Goal: Task Accomplishment & Management: Complete application form

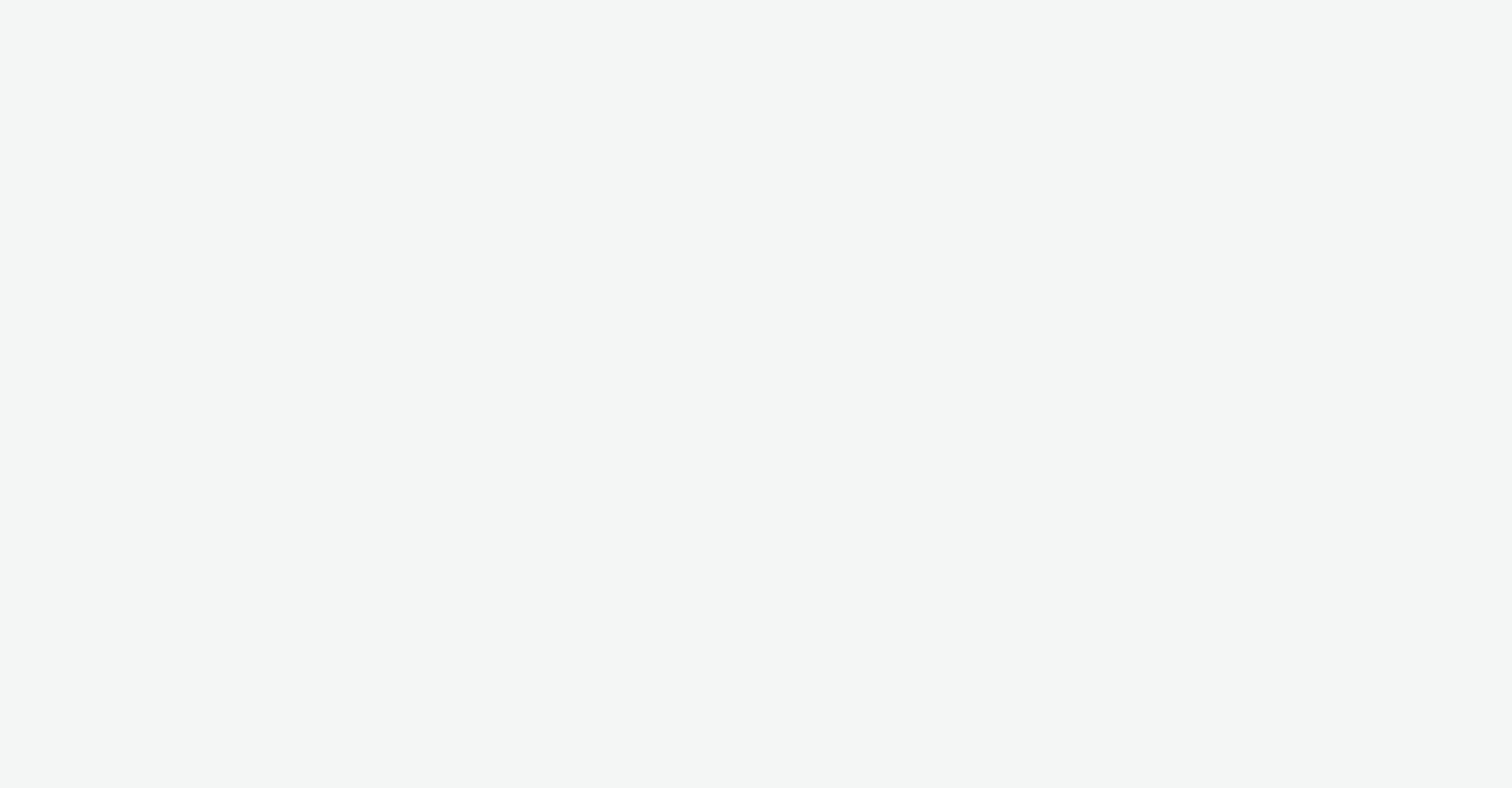
select select "b626f941-834b-427f-b453-0a2b95f57350"
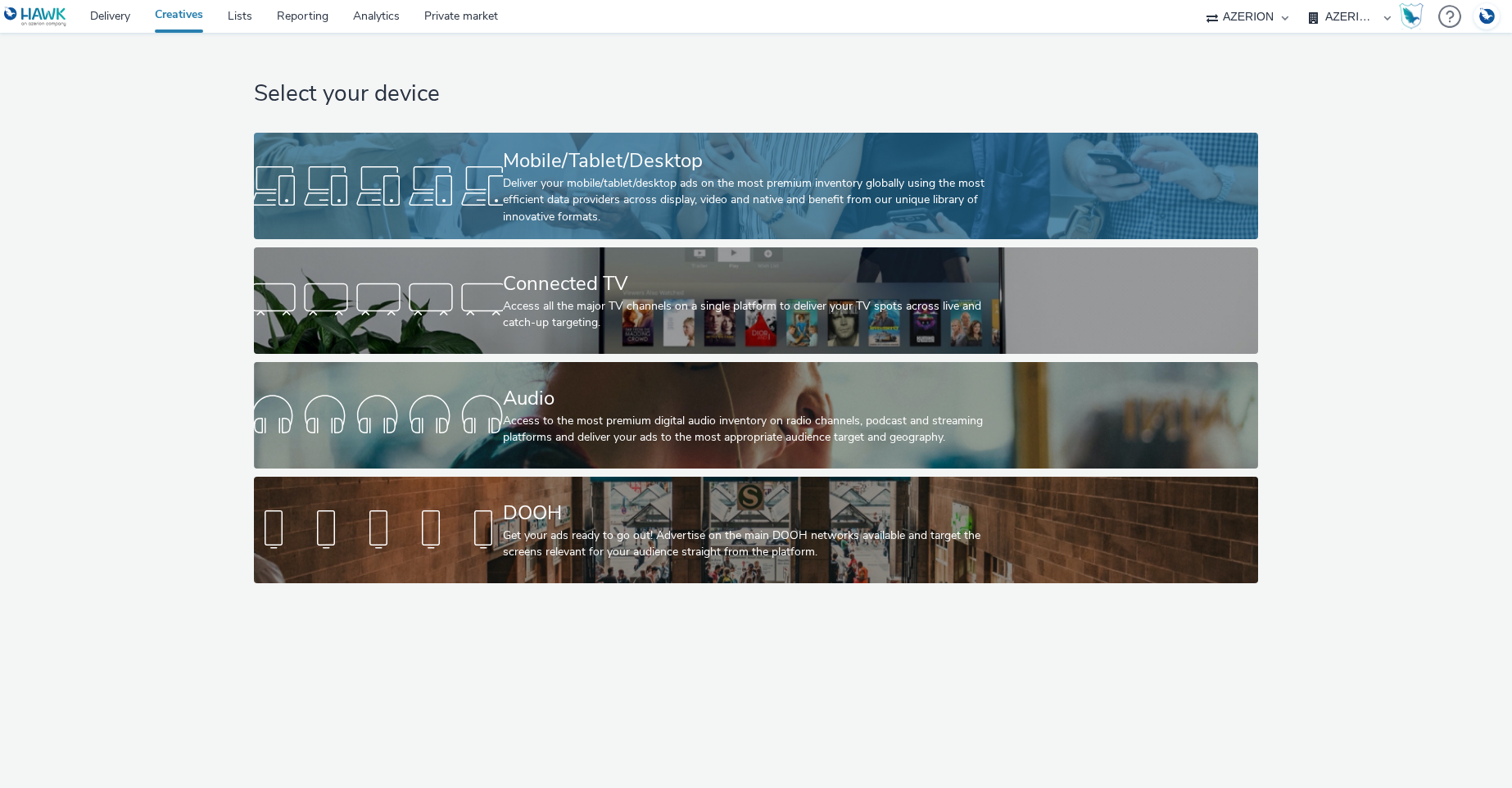
click at [670, 189] on div "Deliver your mobile/tablet/desktop ads on the most premium inventory globally u…" at bounding box center [751, 200] width 498 height 50
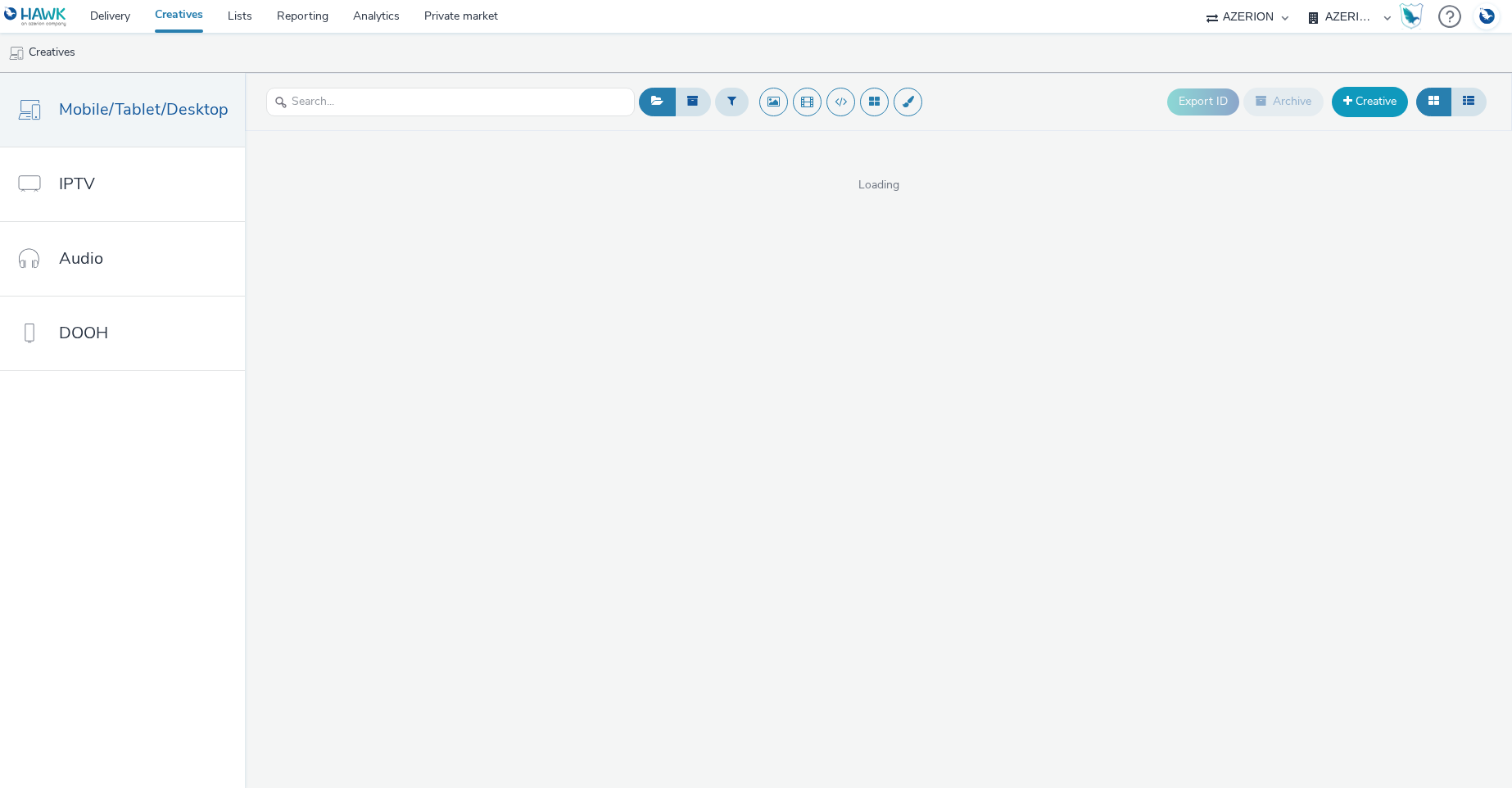
click at [1346, 100] on span at bounding box center [1348, 101] width 9 height 12
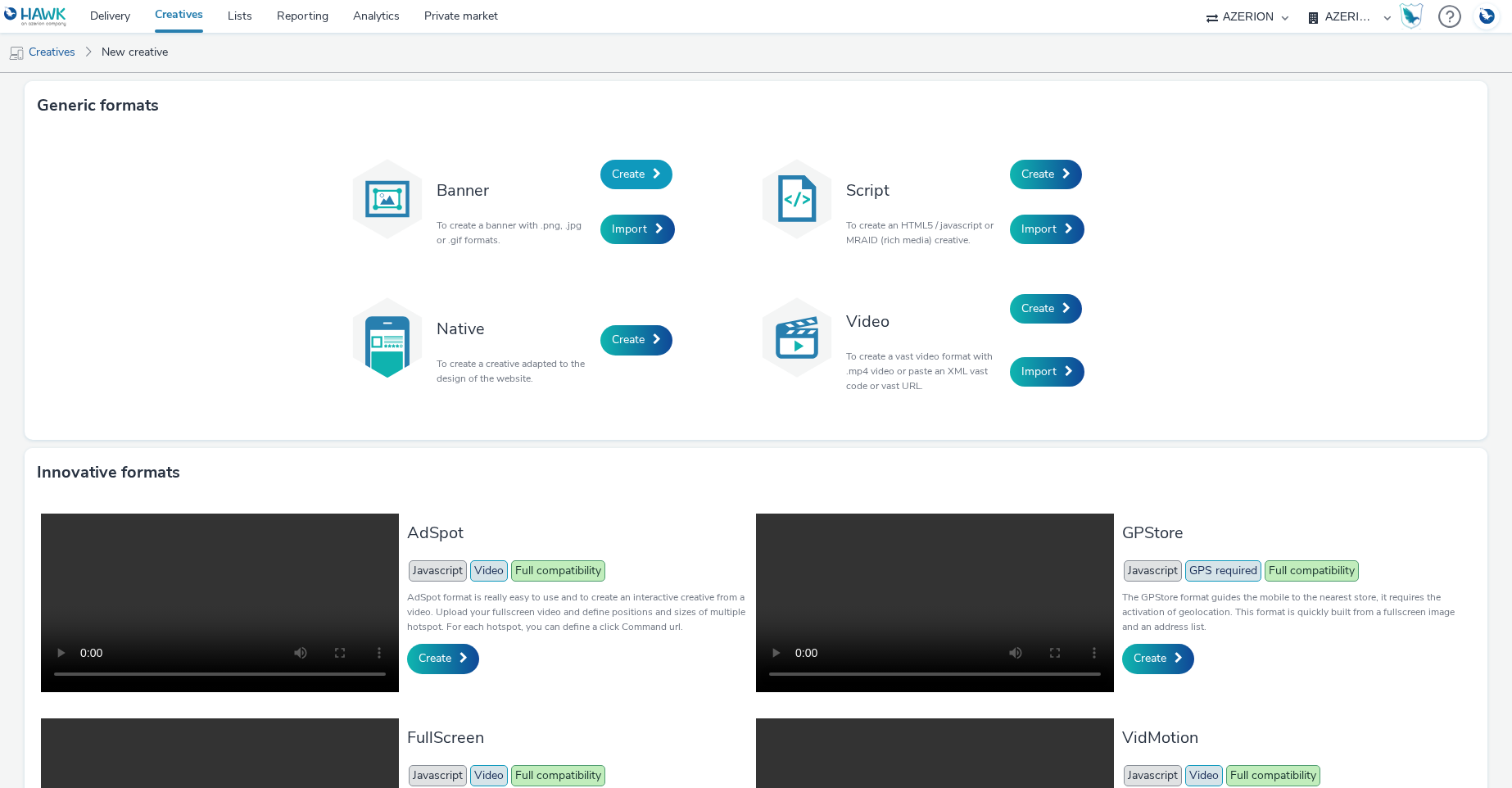
click at [639, 174] on link "Create" at bounding box center [636, 174] width 72 height 30
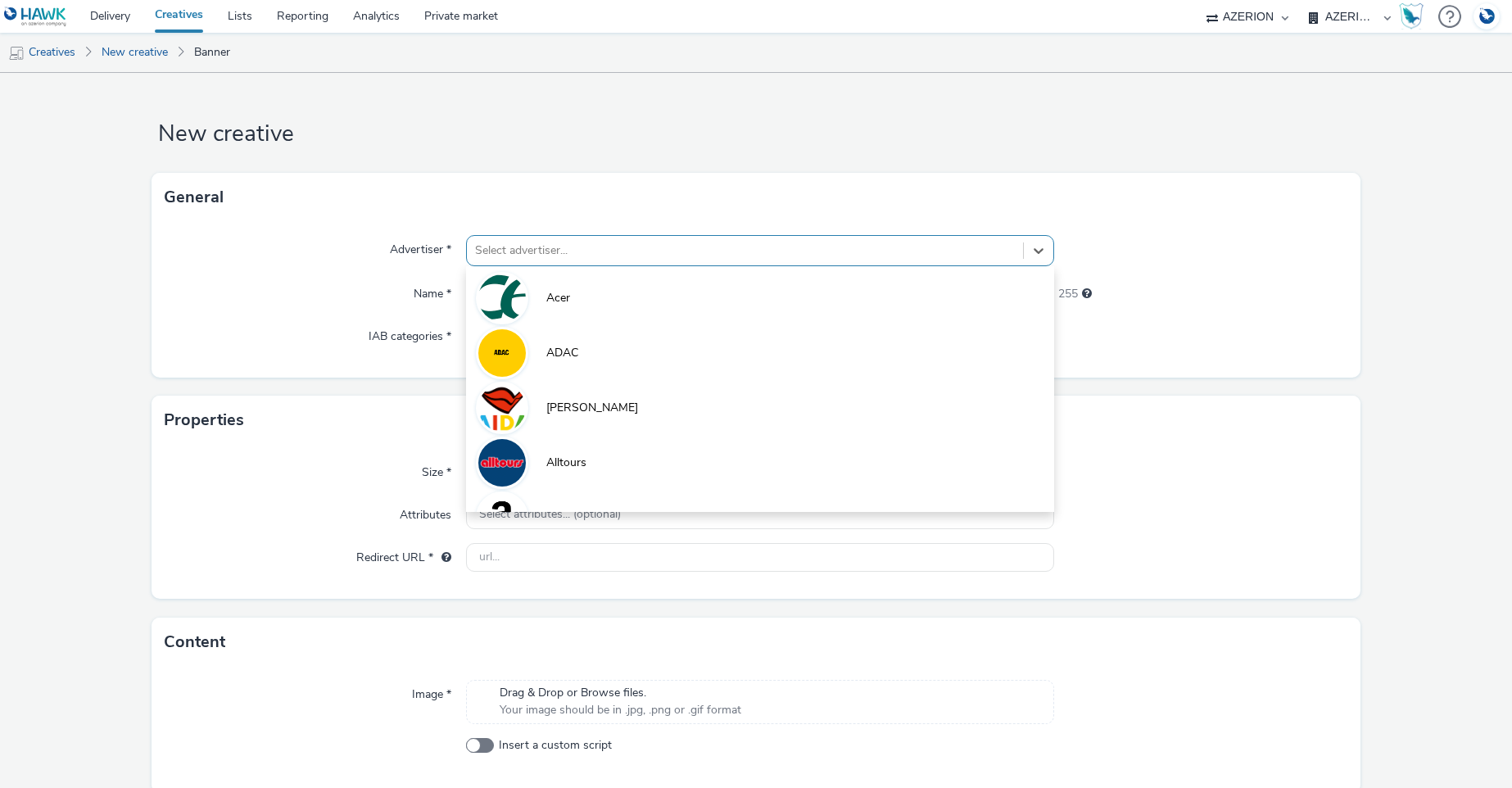
click at [563, 248] on div at bounding box center [744, 250] width 539 height 19
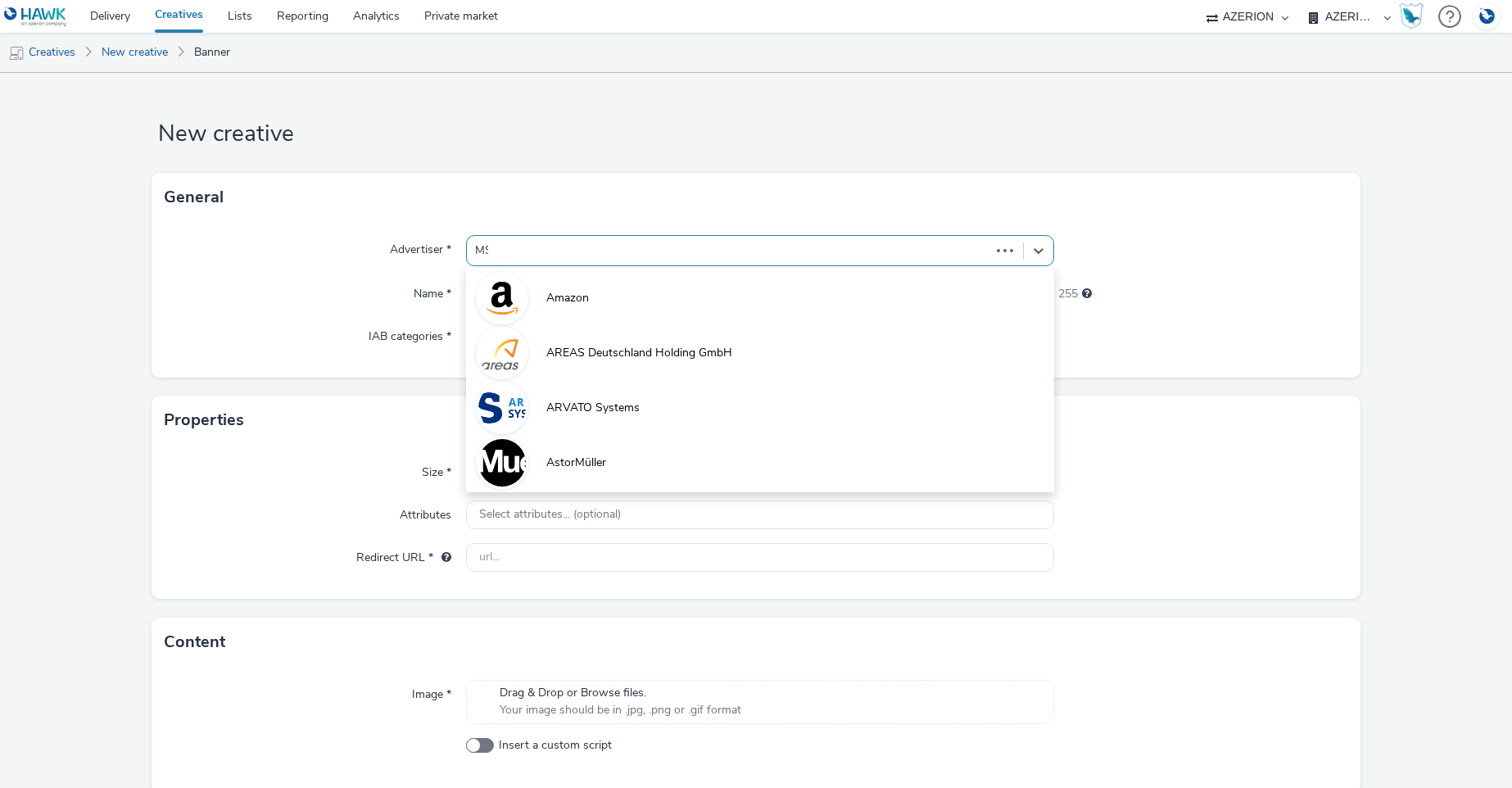
type input "MSD"
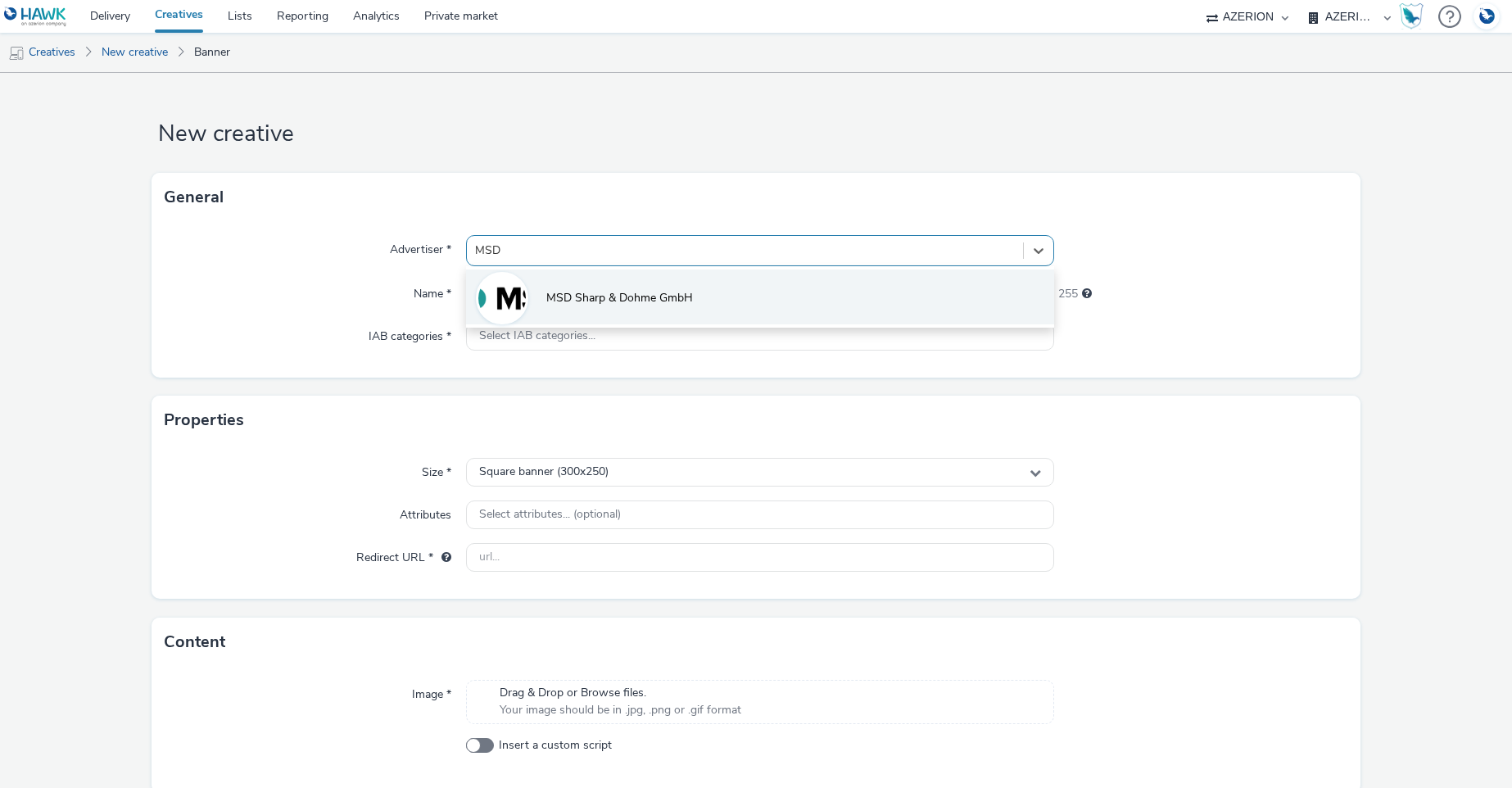
click at [568, 297] on span "MSD Sharp & Dohme GmbH" at bounding box center [620, 298] width 147 height 16
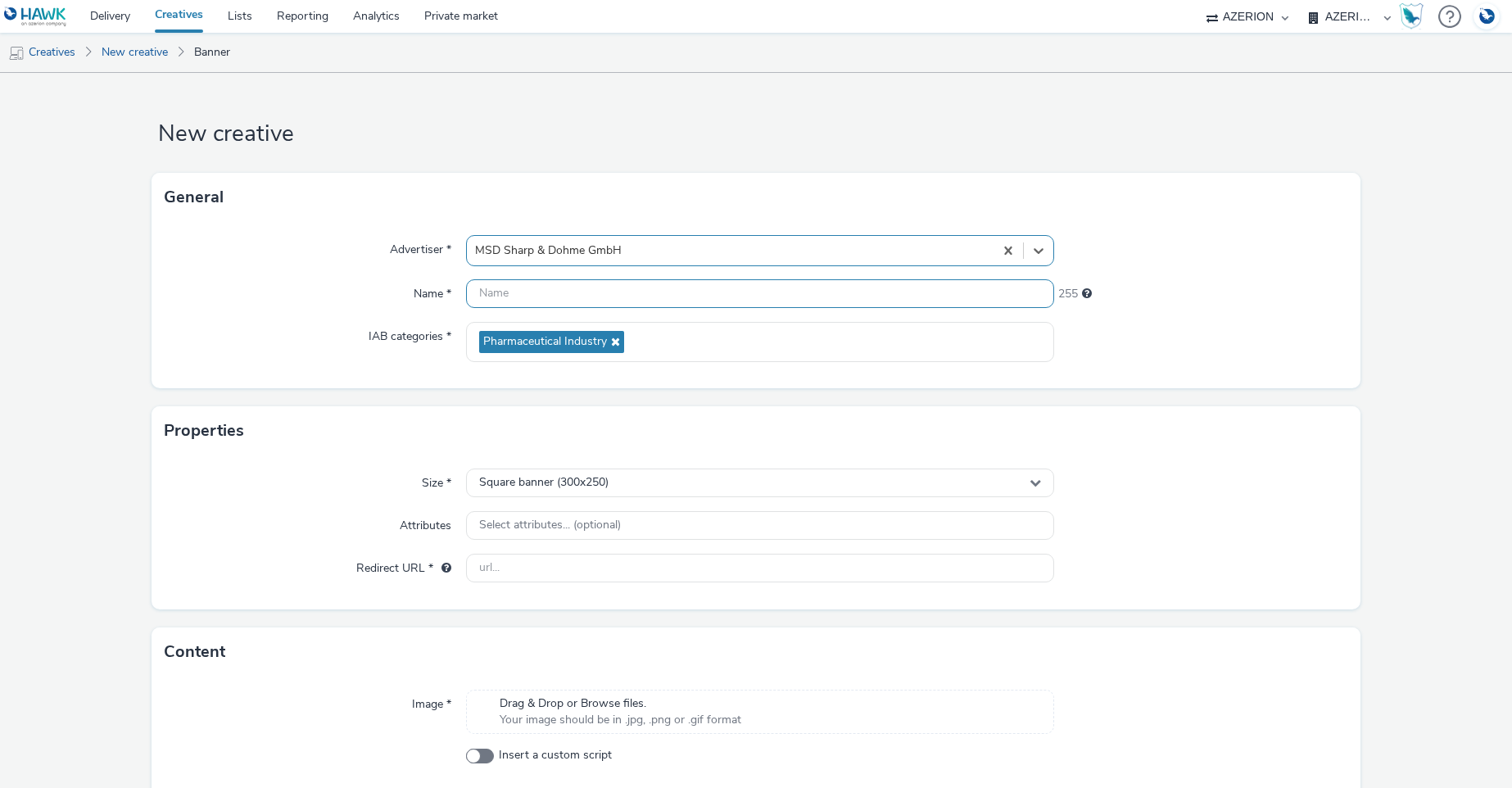
click at [568, 302] on input "text" at bounding box center [760, 294] width 587 height 29
type input "MSD | CPC 320x75"
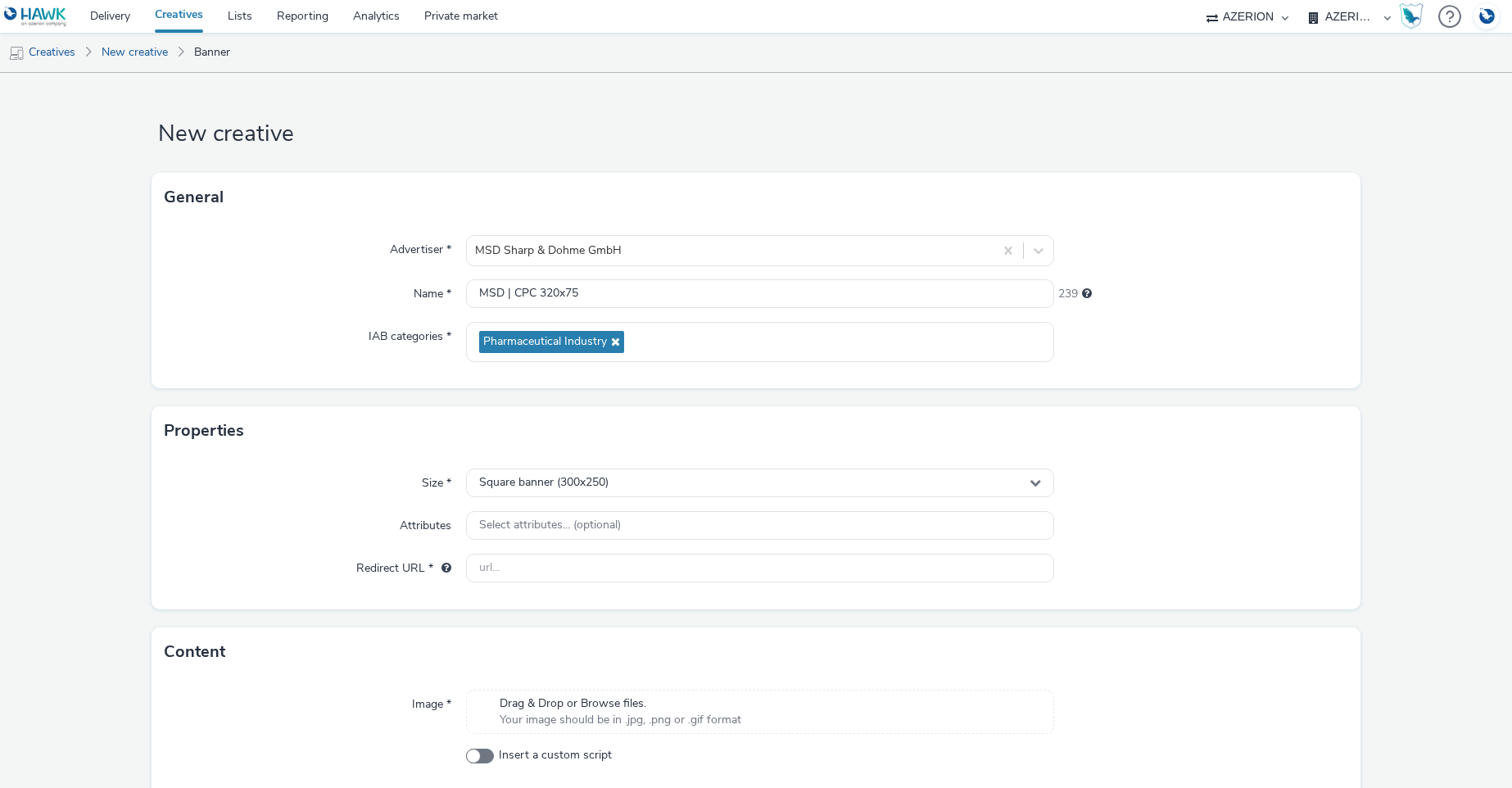
click at [267, 293] on div "Name *" at bounding box center [315, 294] width 302 height 30
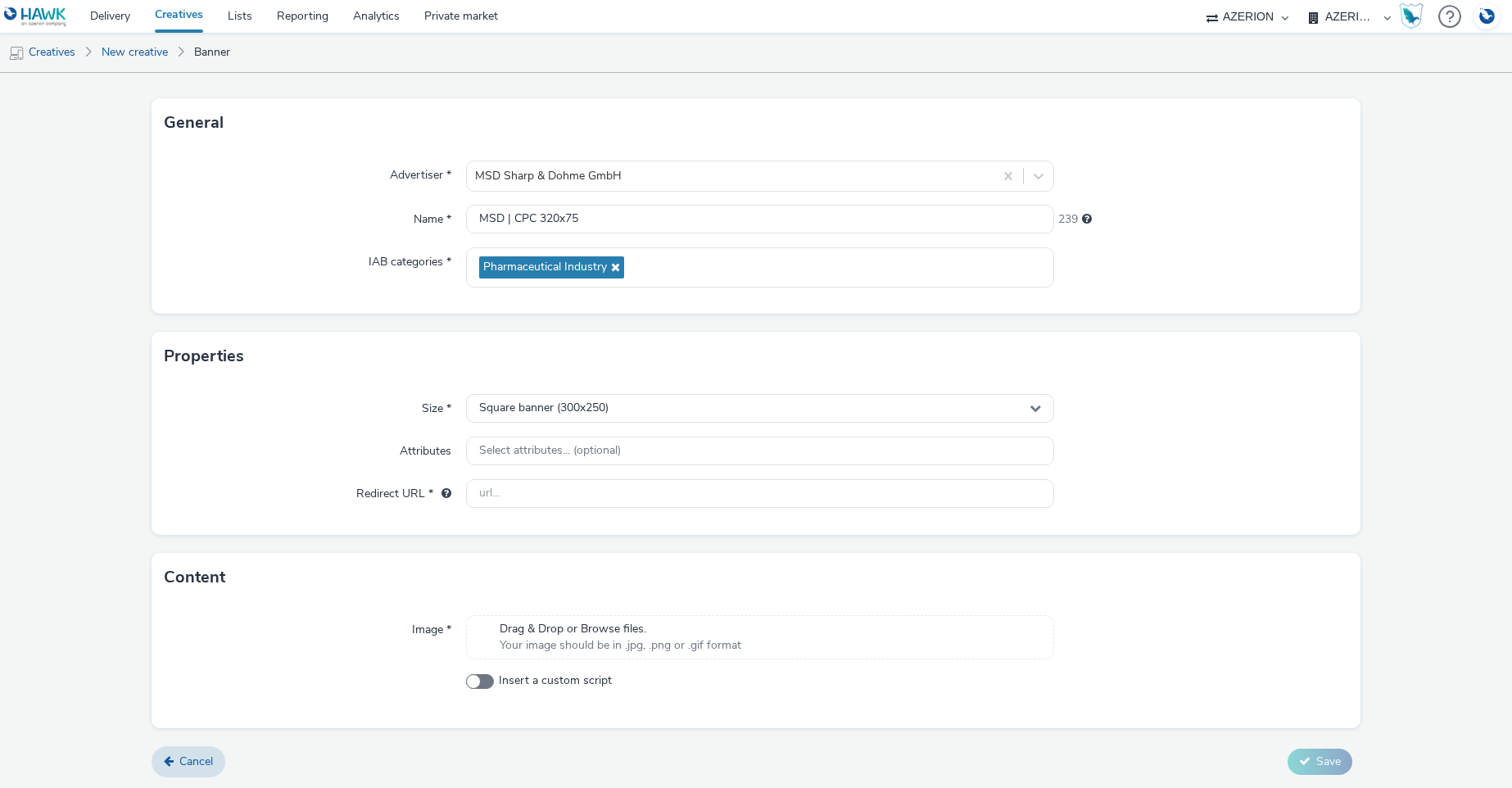
scroll to position [76, 0]
click at [633, 418] on div "Square banner (300x250)" at bounding box center [760, 407] width 587 height 29
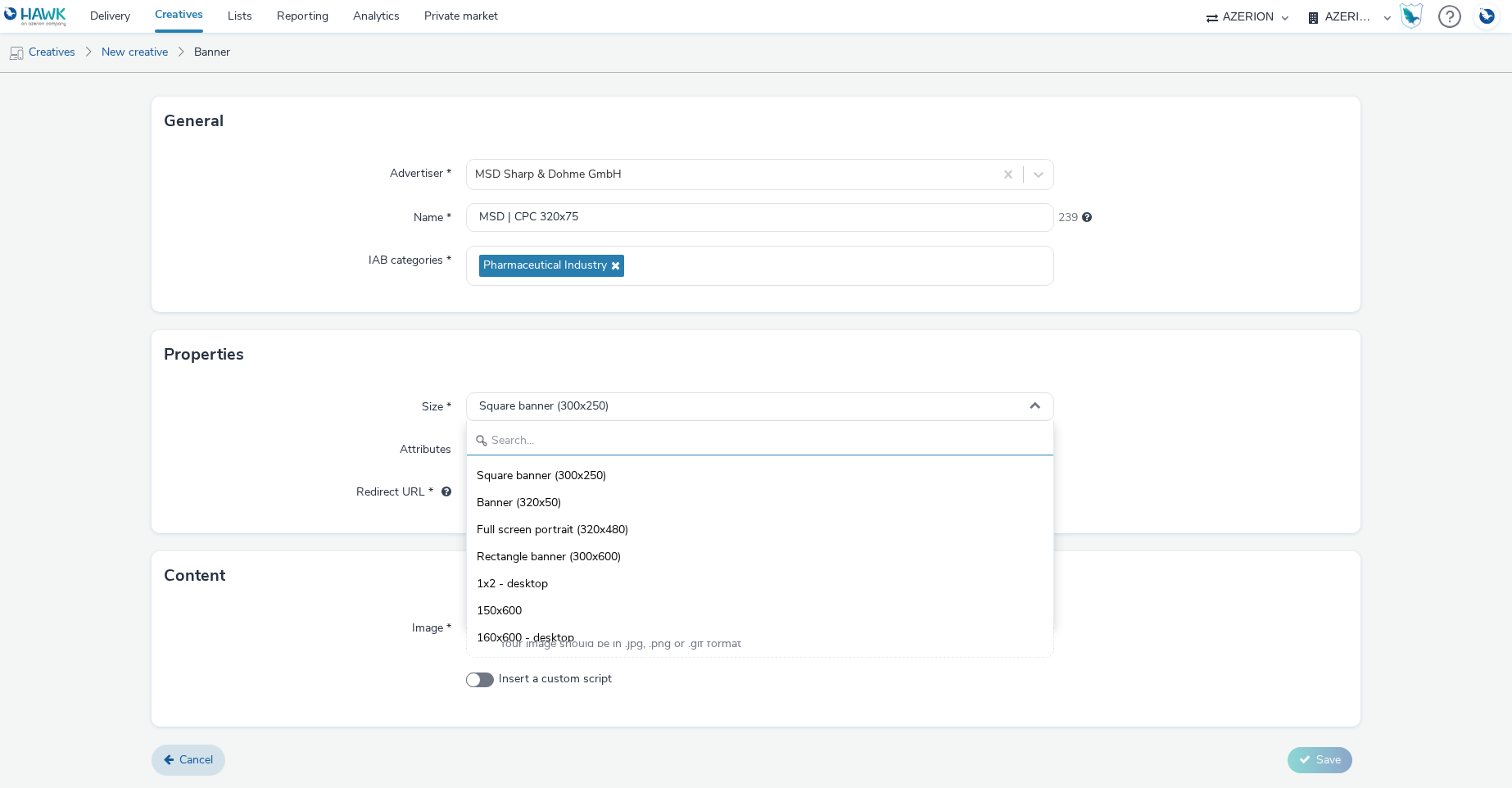
click at [519, 442] on input "text" at bounding box center [759, 441] width 585 height 29
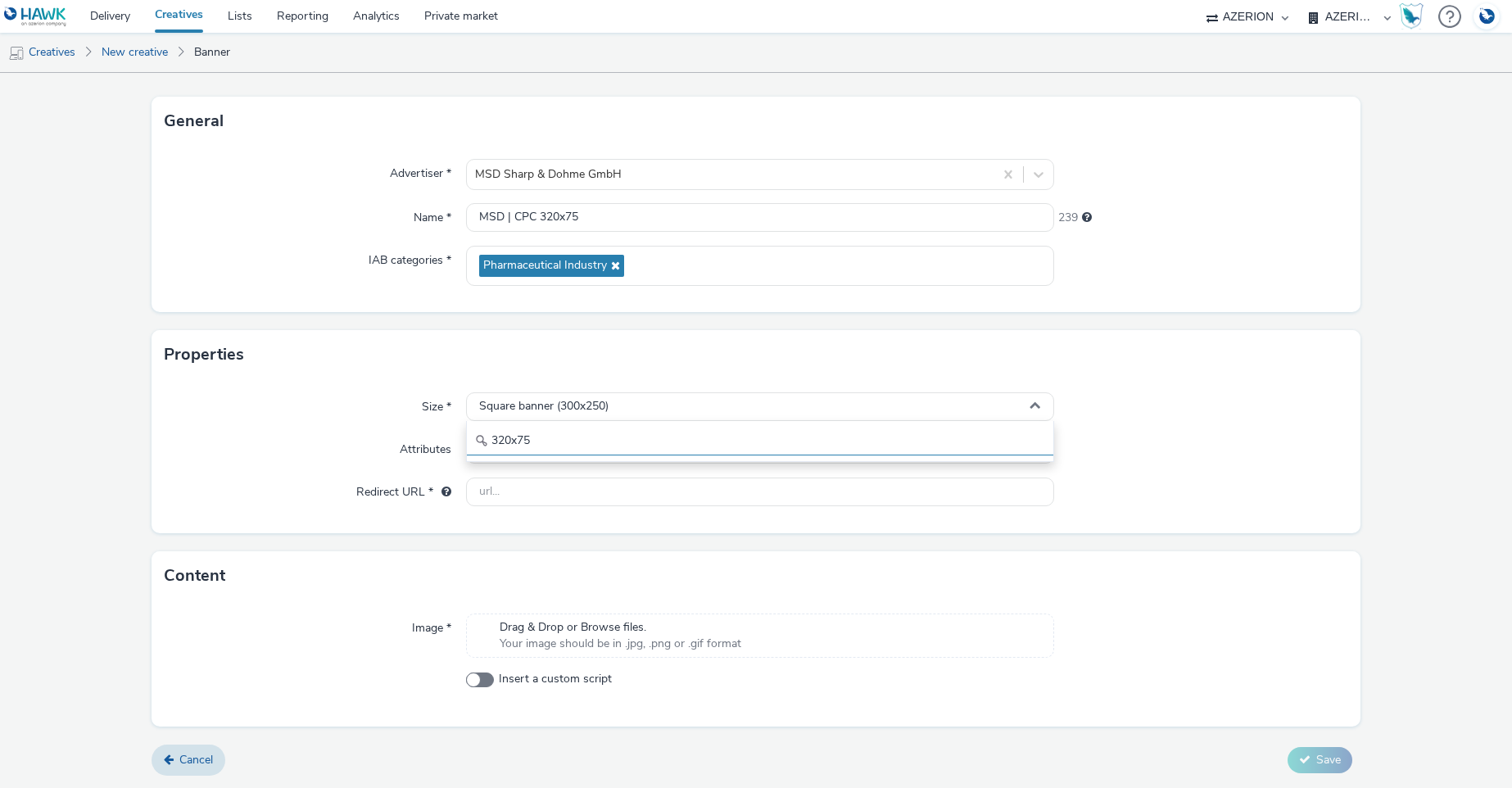
type input "320x75"
click at [1138, 468] on div "Size * Square banner (300x250) 320x75 Attributes Select attributes... (optional…" at bounding box center [756, 456] width 1209 height 154
click at [590, 404] on span "Square banner (300x250)" at bounding box center [543, 407] width 129 height 14
click at [654, 402] on div "Square banner (300x250)" at bounding box center [760, 407] width 587 height 29
click at [1033, 404] on div "Square banner (300x250)" at bounding box center [760, 407] width 587 height 29
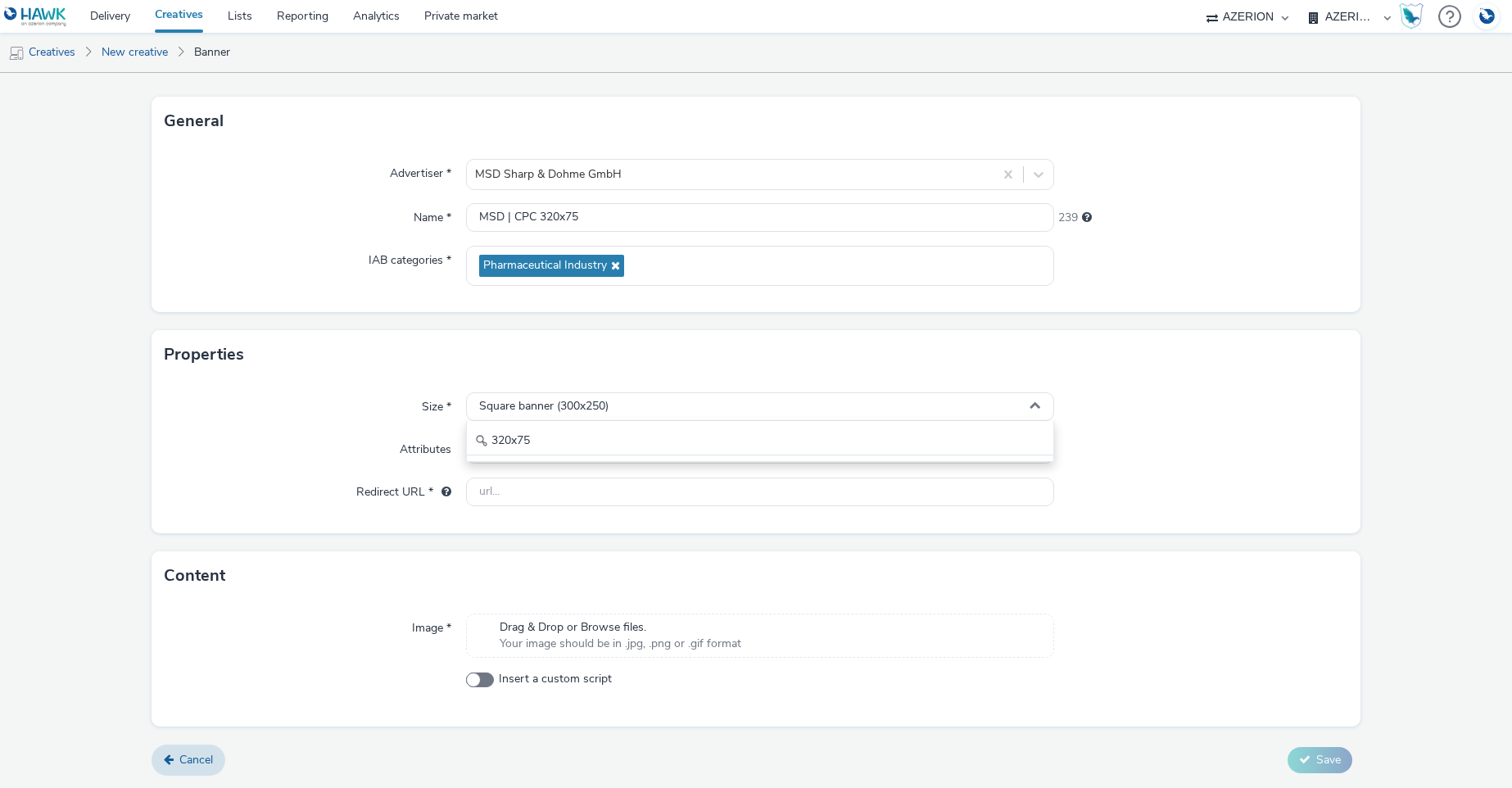
click at [1149, 427] on div "Size * Square banner (300x250) 320x75 Attributes Select attributes... (optional…" at bounding box center [756, 456] width 1209 height 154
click at [175, 775] on link "Cancel" at bounding box center [188, 760] width 73 height 31
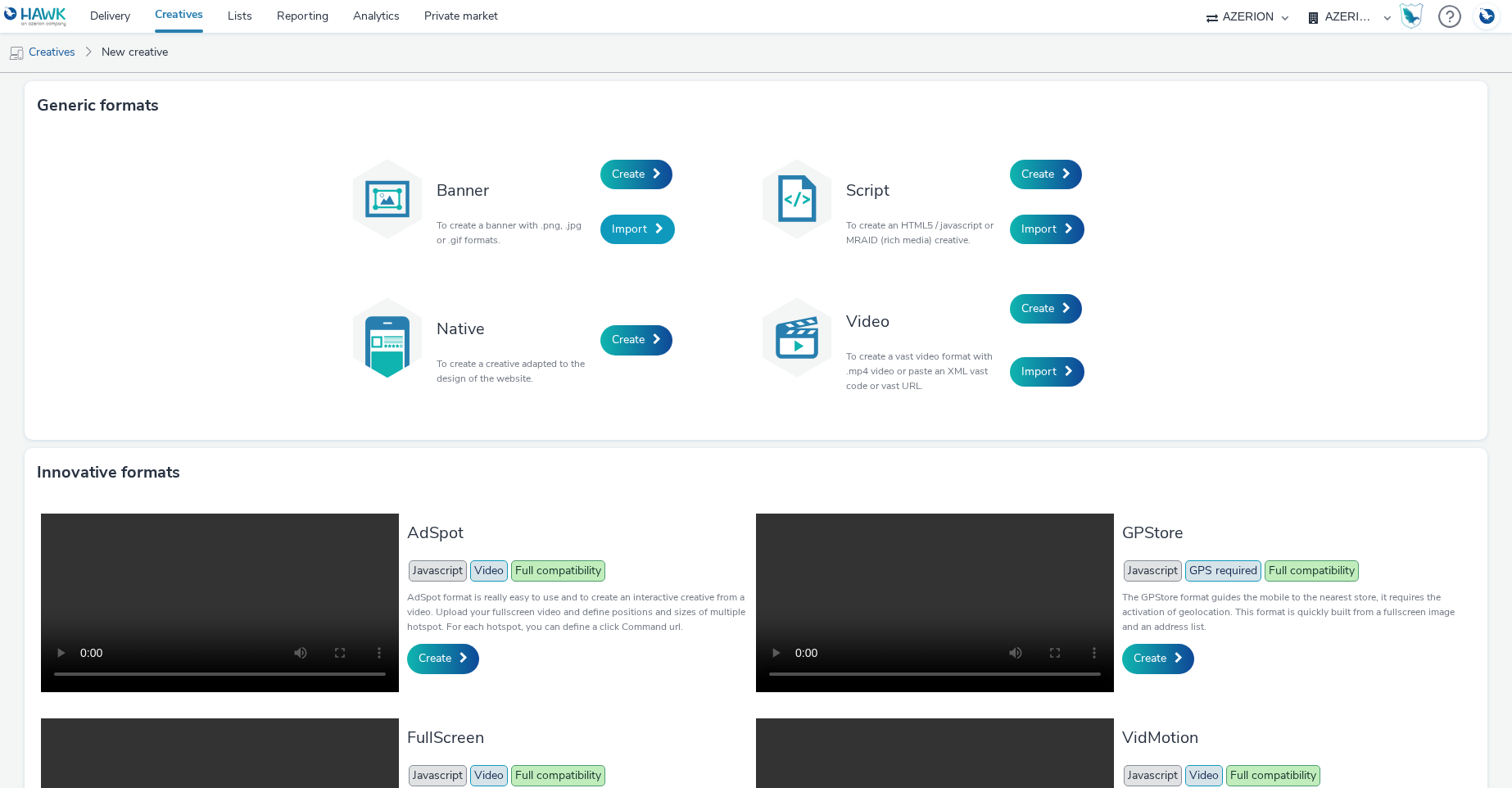
click at [638, 219] on link "Import" at bounding box center [638, 229] width 74 height 30
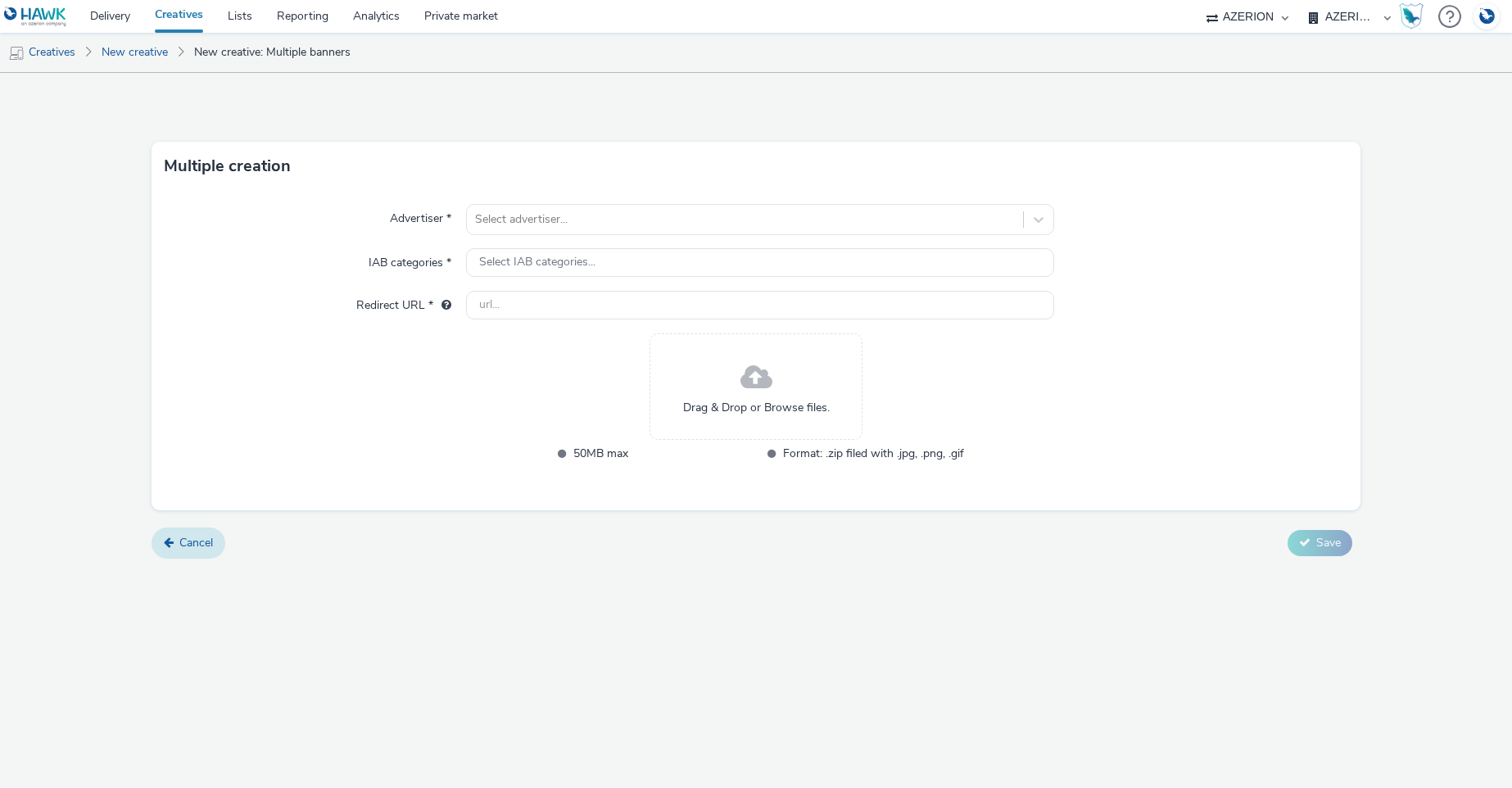
click at [201, 554] on link "Cancel" at bounding box center [188, 542] width 73 height 31
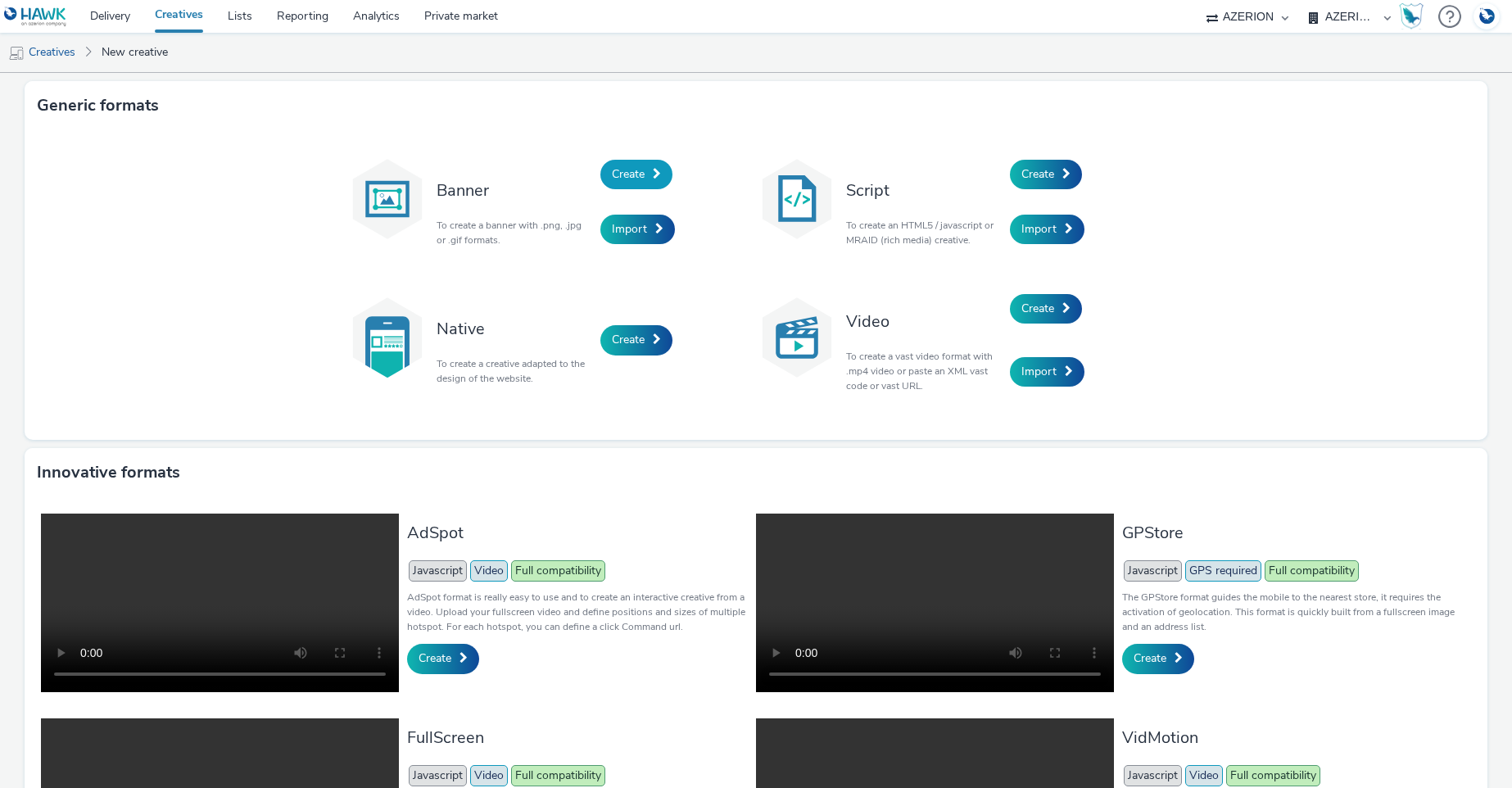
click at [620, 170] on span "Create" at bounding box center [627, 174] width 33 height 15
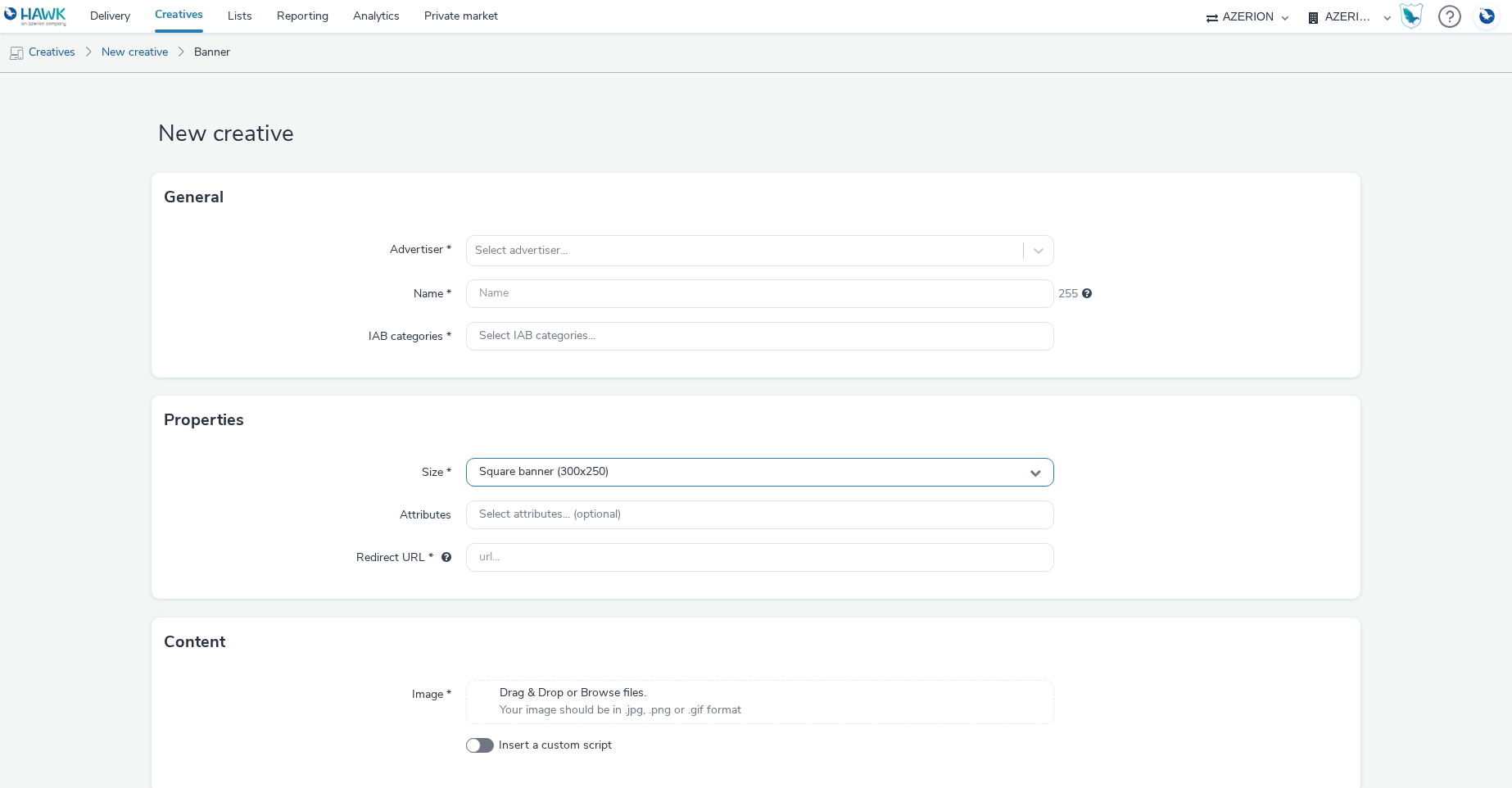
click at [549, 467] on span "Square banner (300x250)" at bounding box center [543, 472] width 129 height 14
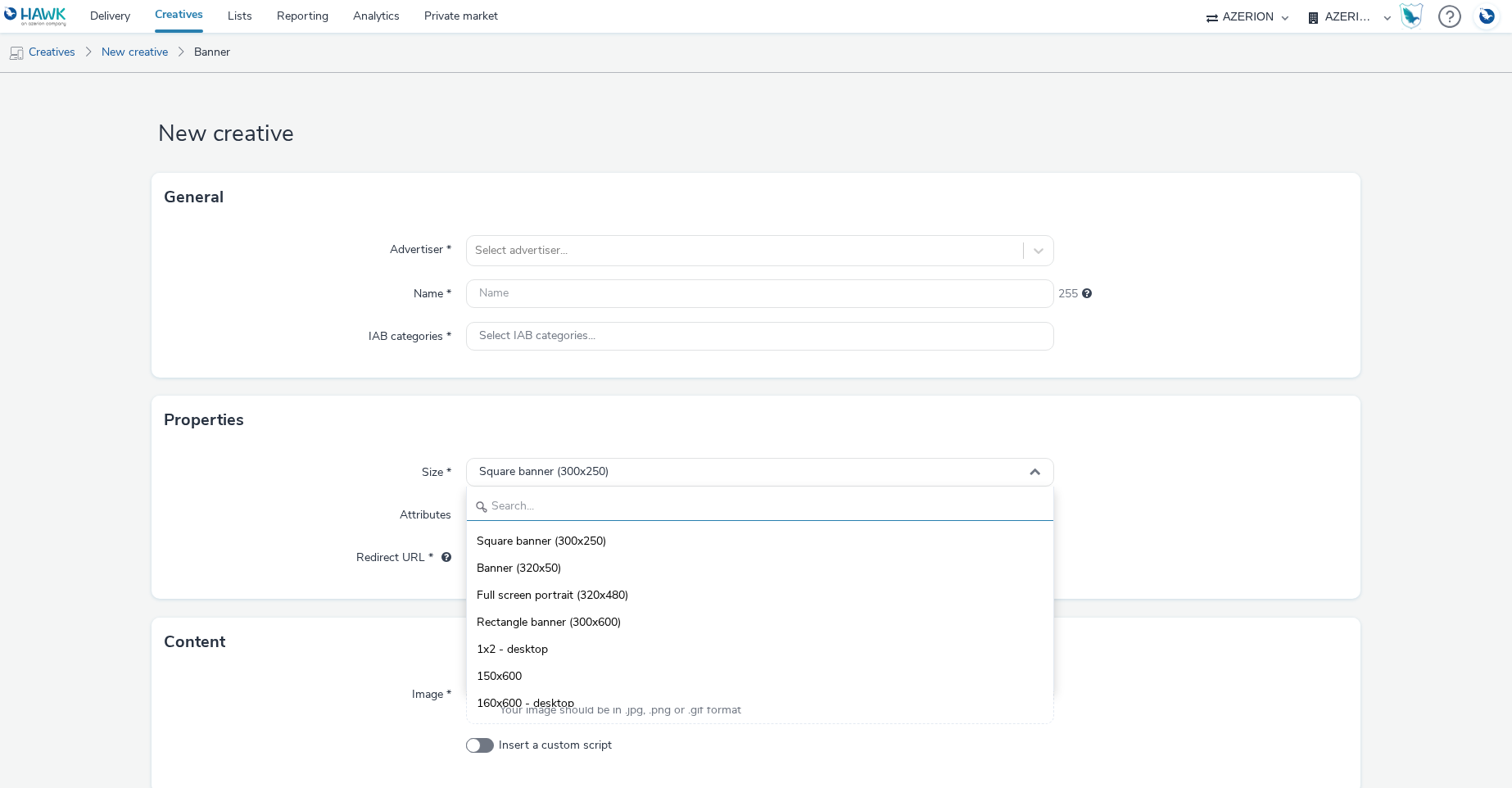
click at [534, 513] on input "text" at bounding box center [759, 507] width 585 height 29
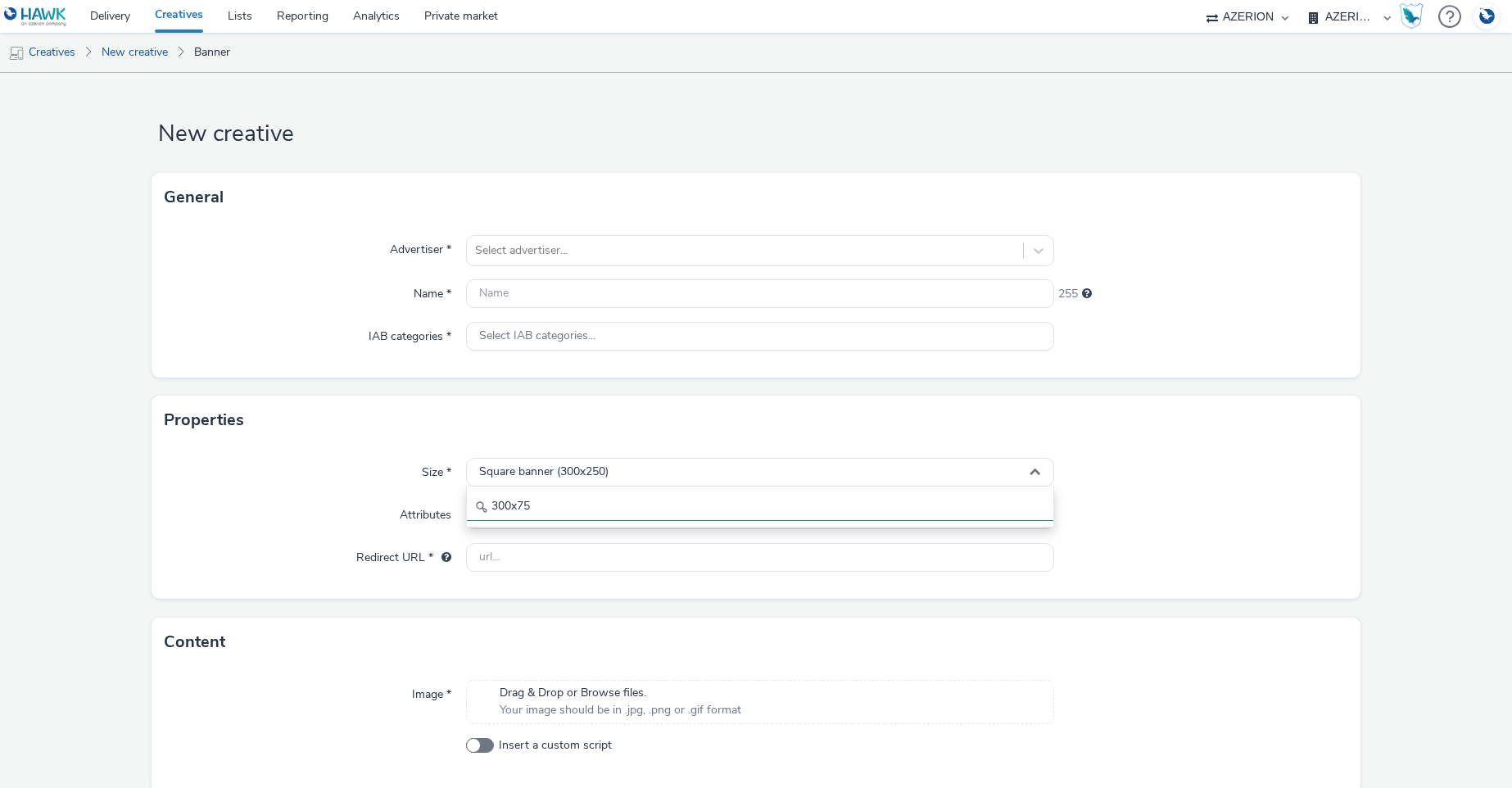
type input "300x75"
click at [1203, 469] on div at bounding box center [1201, 472] width 294 height 30
click at [1040, 470] on div "Square banner (300x250)" at bounding box center [760, 472] width 587 height 29
drag, startPoint x: 1174, startPoint y: 492, endPoint x: 915, endPoint y: 481, distance: 259.2
click at [1170, 490] on div "Size * Square banner (300x250) 300x75 Attributes Select attributes... (optional…" at bounding box center [756, 521] width 1209 height 154
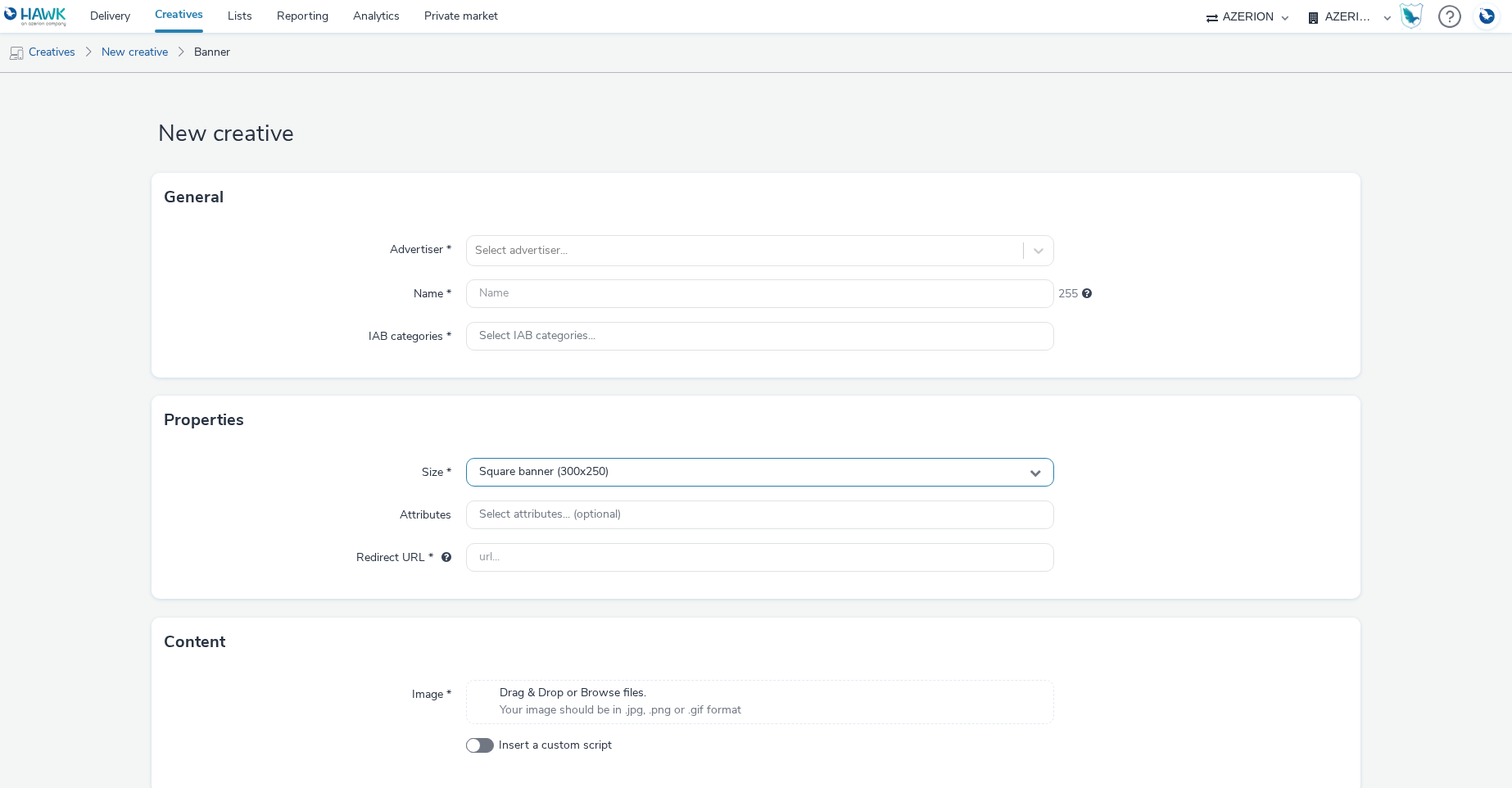
click at [536, 478] on span "Square banner (300x250)" at bounding box center [543, 472] width 129 height 14
drag, startPoint x: 541, startPoint y: 508, endPoint x: 492, endPoint y: 509, distance: 49.0
click at [492, 509] on input "300x75" at bounding box center [759, 507] width 585 height 29
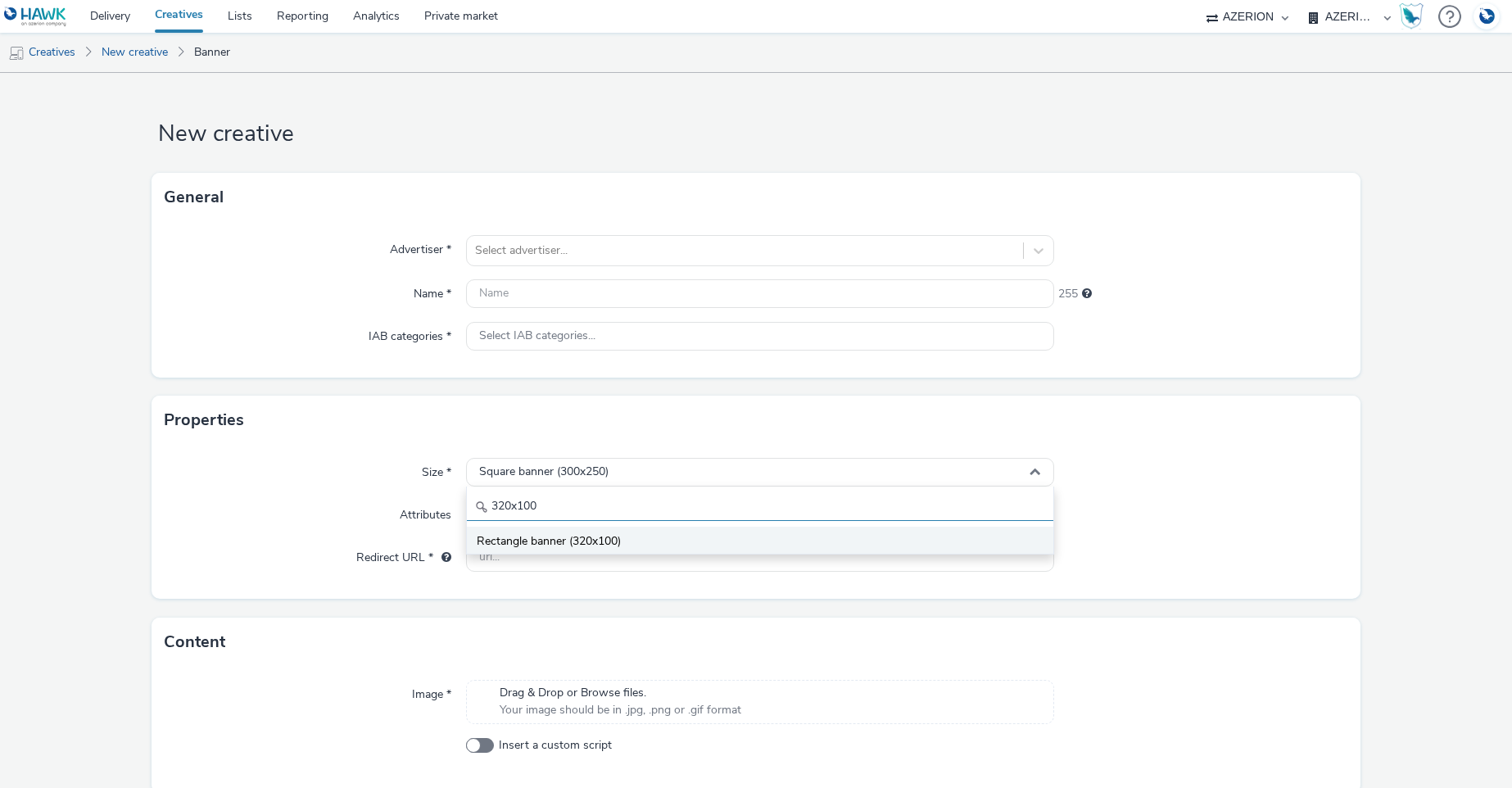
type input "320x100"
click at [564, 542] on span "Rectangle banner (320x100)" at bounding box center [548, 541] width 144 height 16
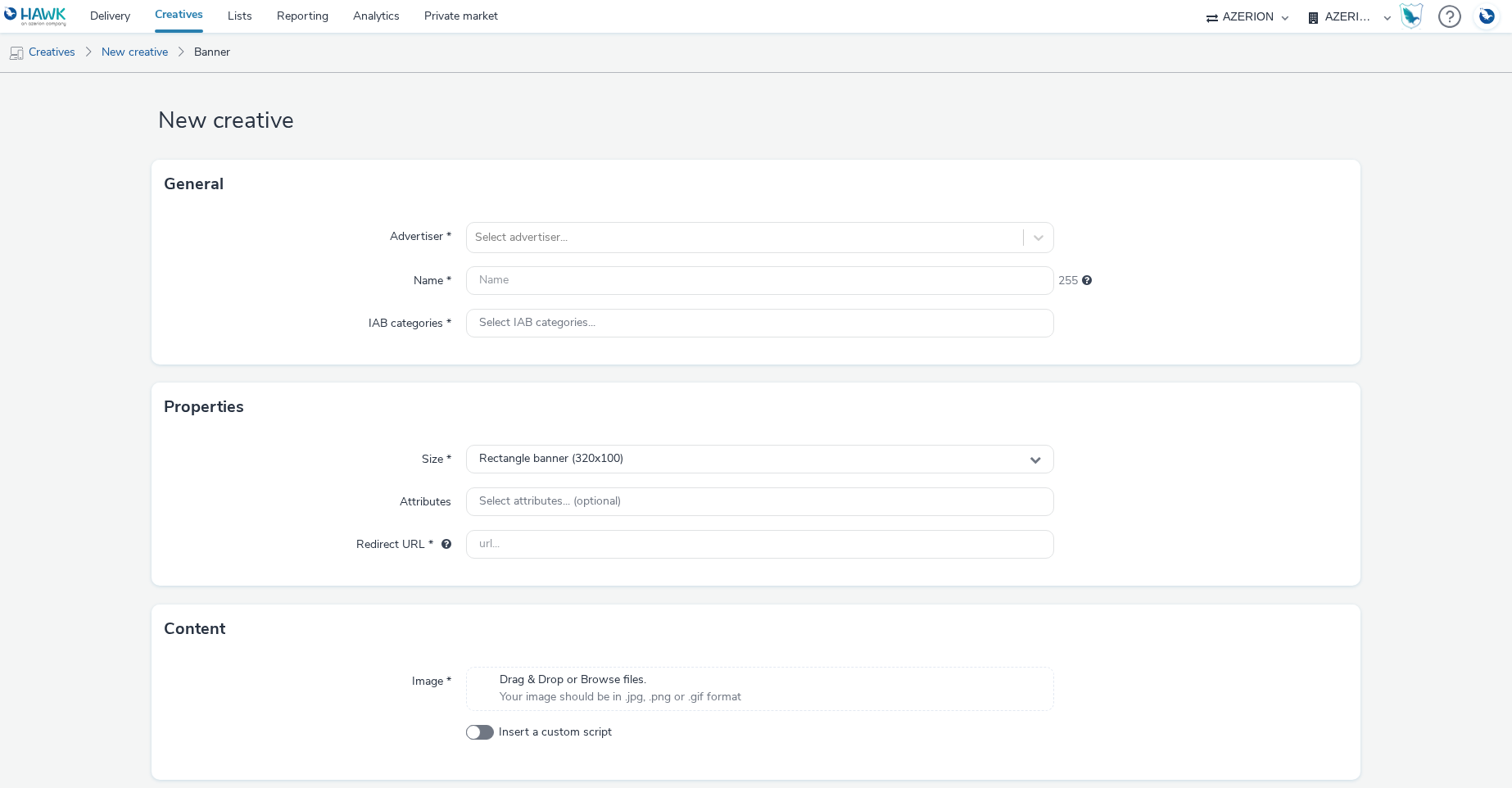
scroll to position [24, 0]
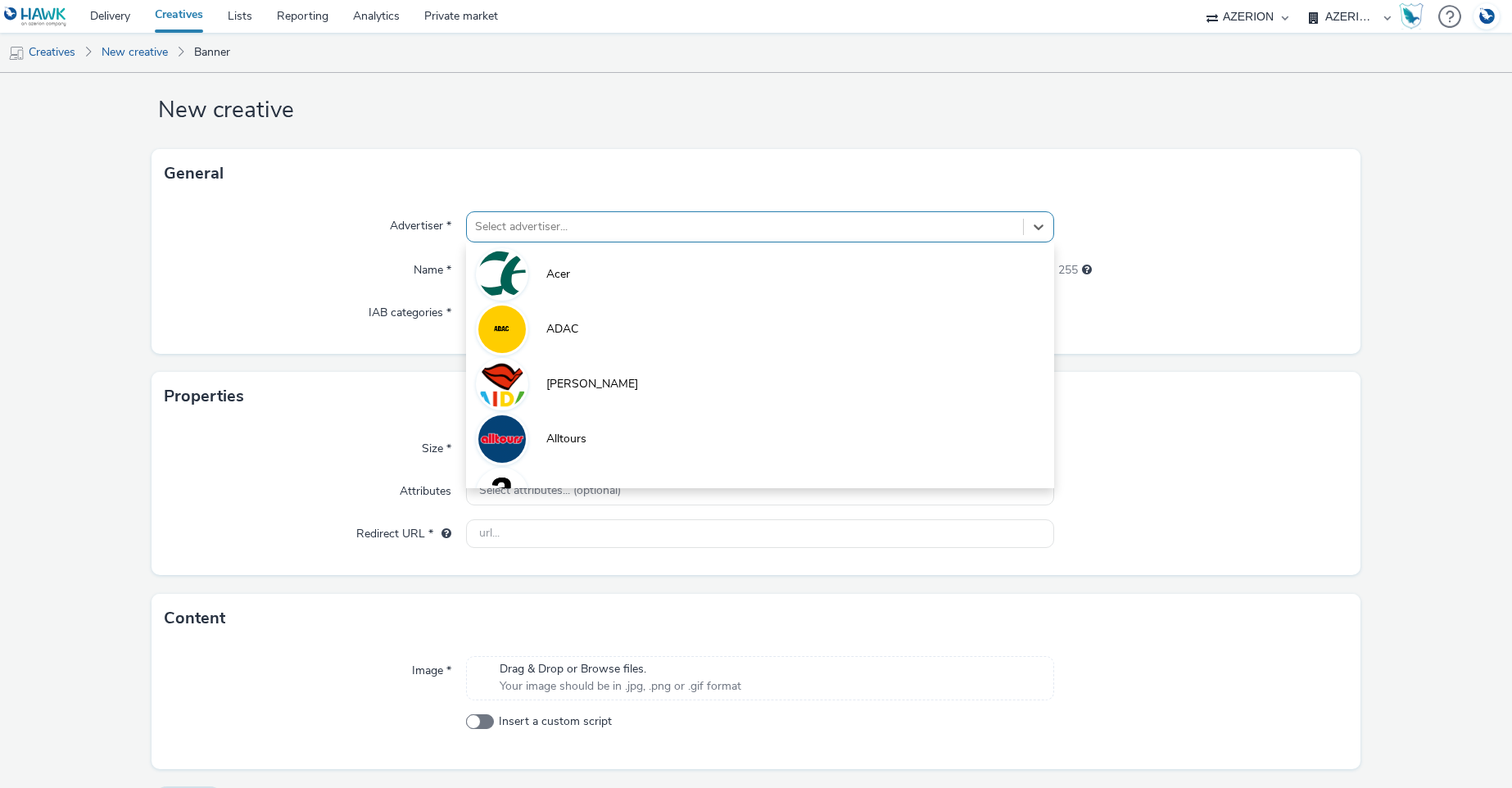
click at [584, 221] on div at bounding box center [744, 226] width 539 height 19
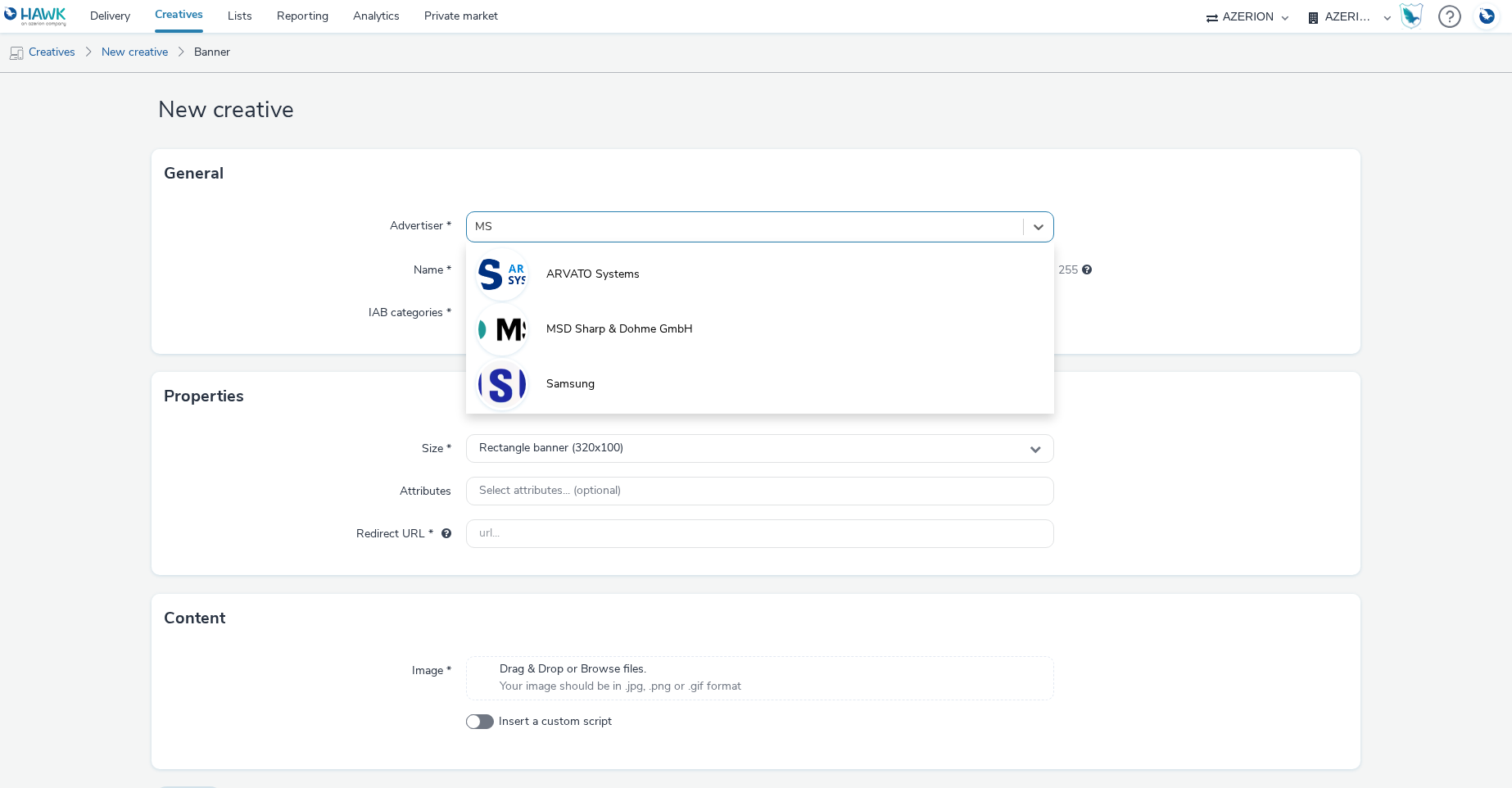
type input "MSD"
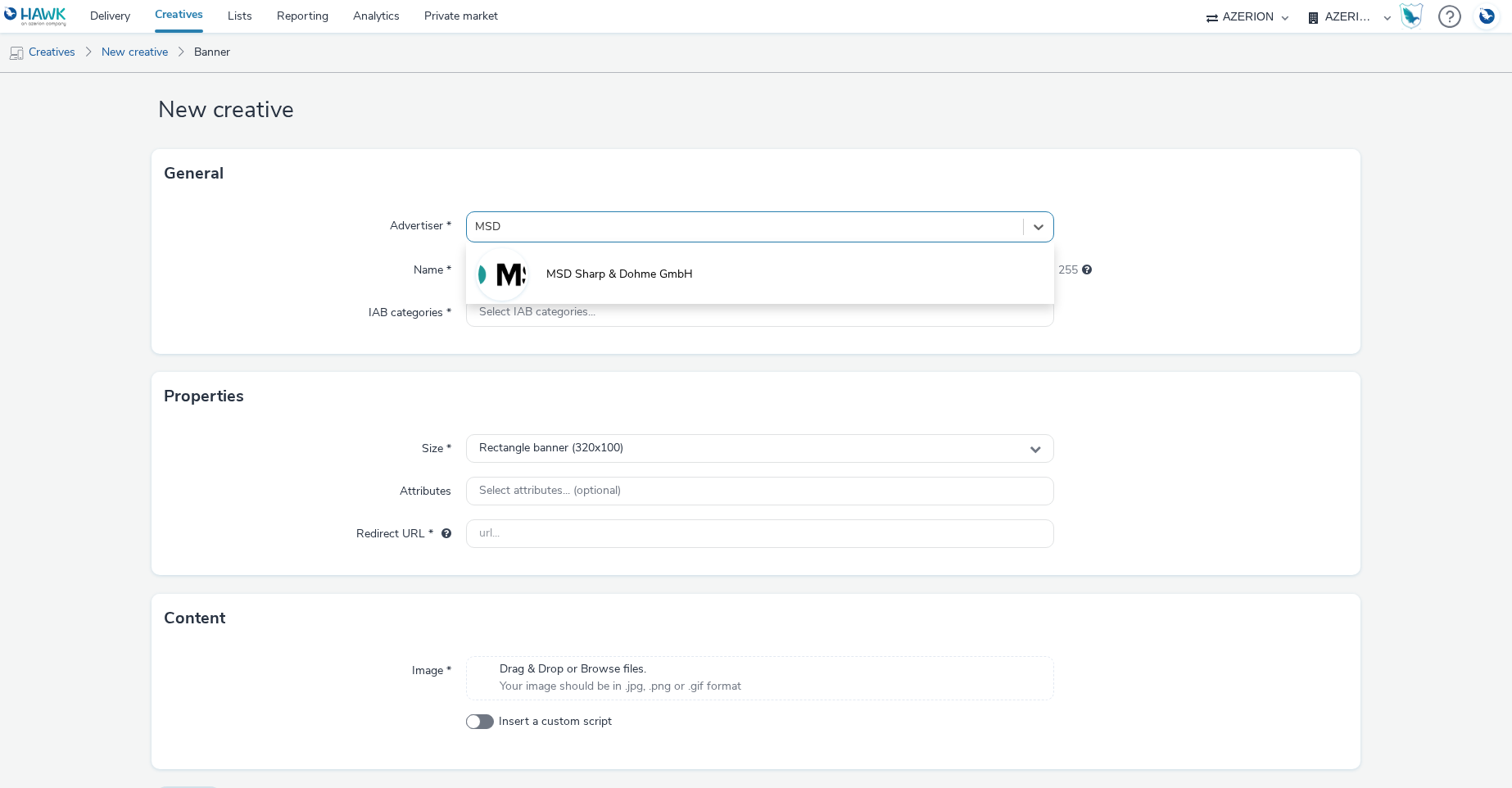
click at [582, 273] on span "MSD Sharp & Dohme GmbH" at bounding box center [620, 274] width 147 height 16
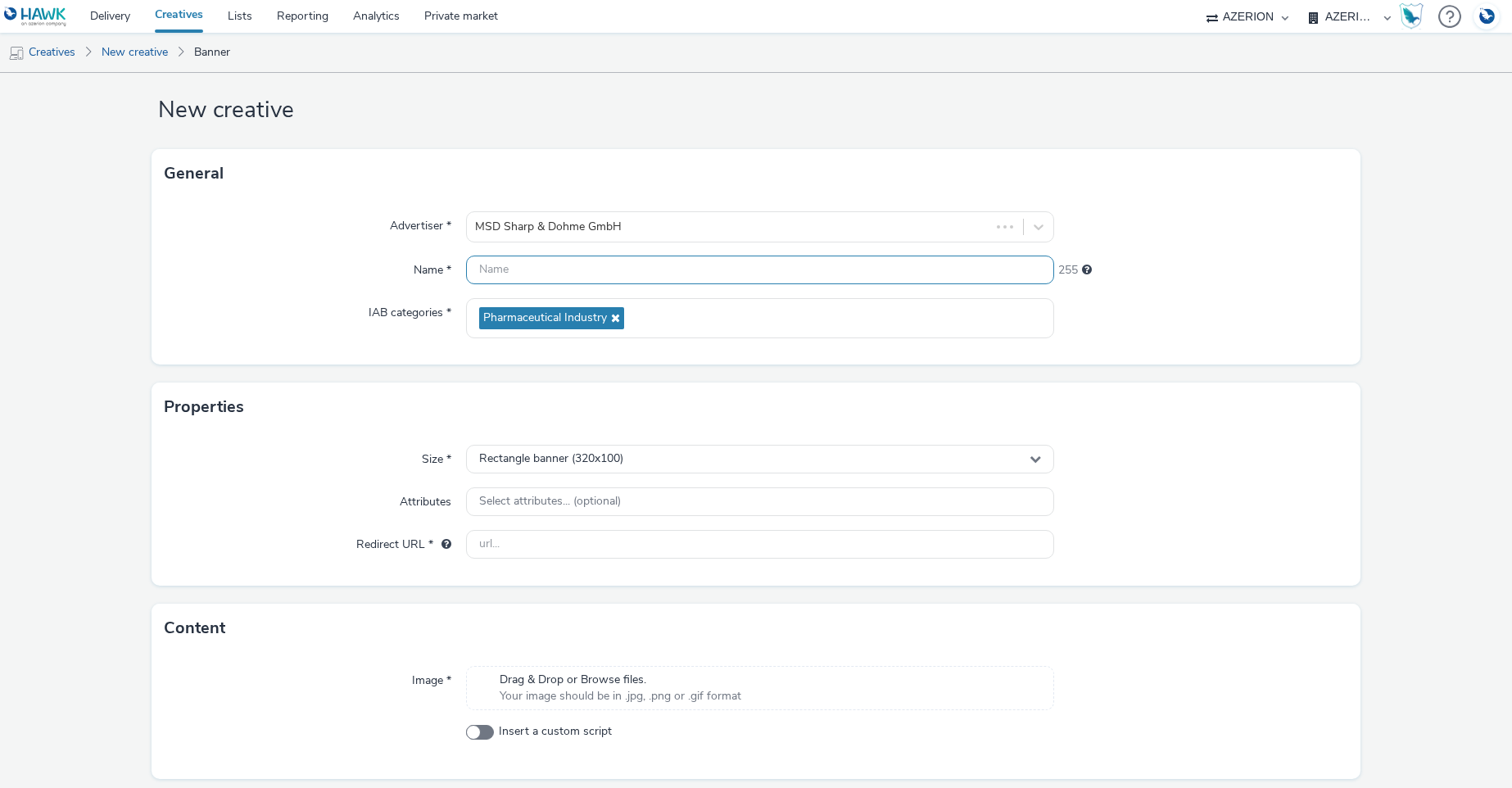
click at [553, 268] on input "text" at bounding box center [760, 270] width 587 height 29
type input "MSD | CPC 320x75"
click at [1347, 300] on div "Advertiser * MSD Sharp & Dohme GmbH Name * MSD | CPC 320x75 239 IAB categories …" at bounding box center [756, 281] width 1209 height 166
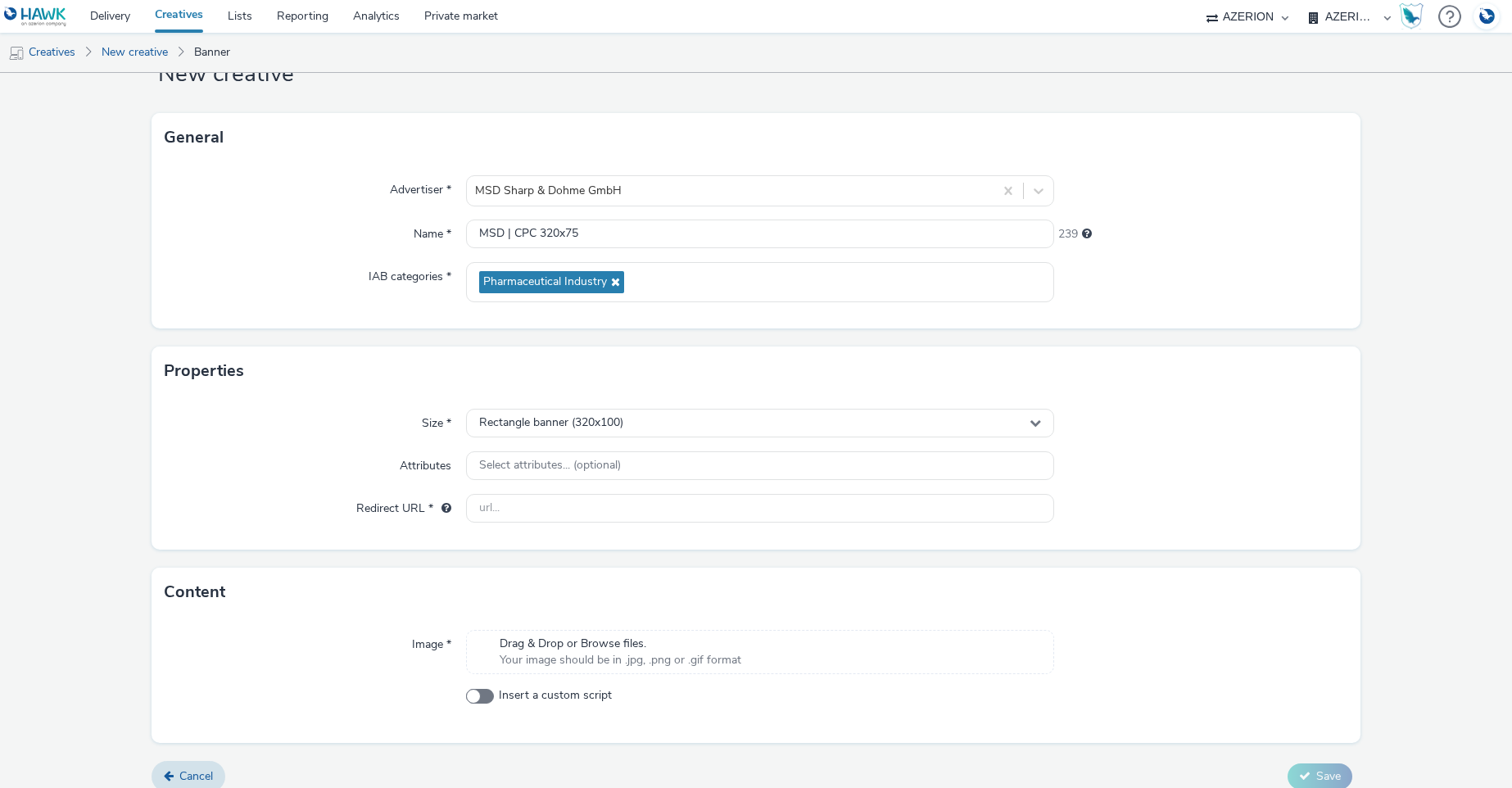
scroll to position [76, 0]
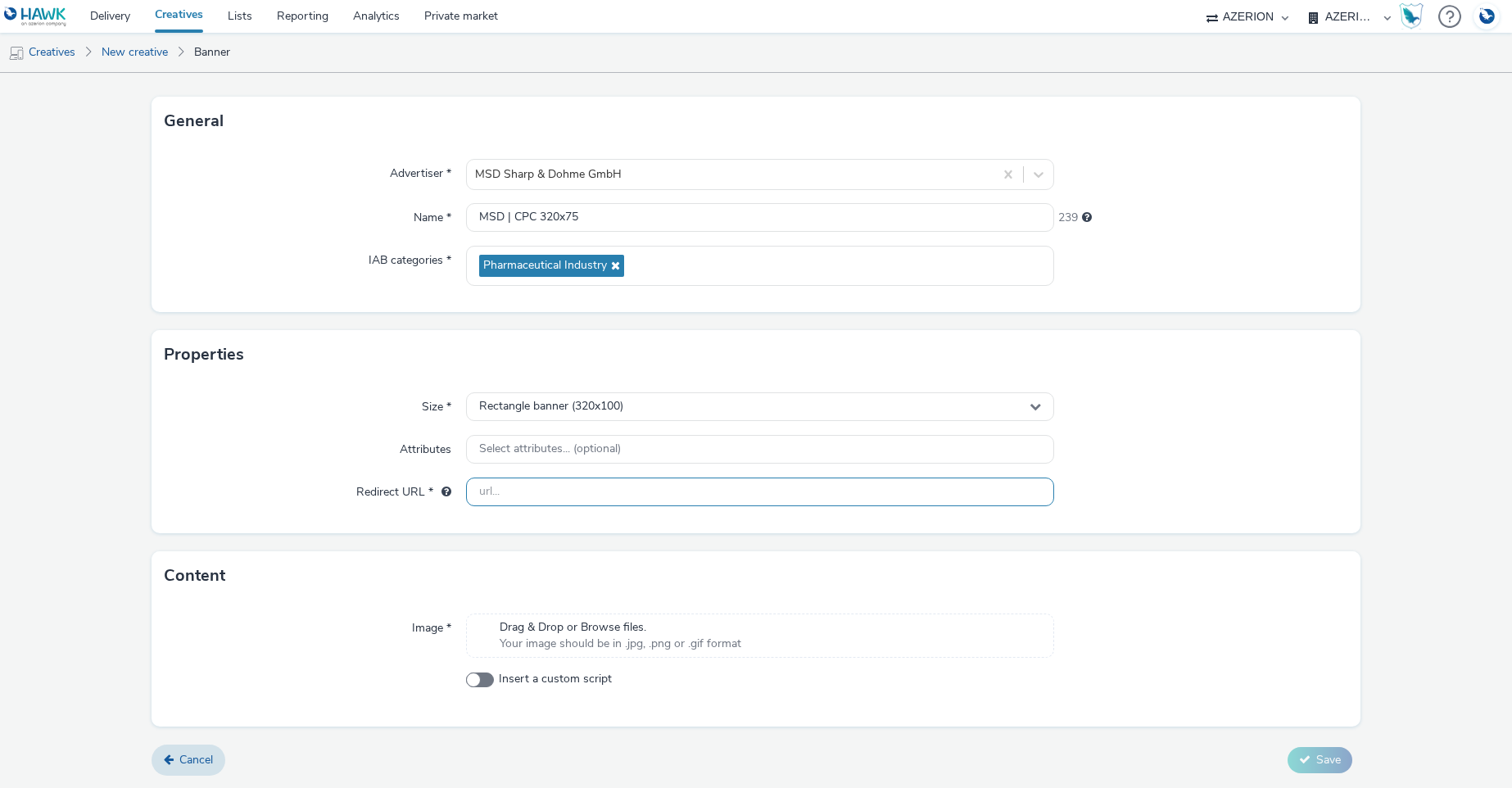
click at [545, 496] on input "text" at bounding box center [760, 492] width 587 height 29
type input "[URL][DOMAIN_NAME]"
click at [674, 648] on span "Your image should be in .jpg, .png or .gif format" at bounding box center [620, 644] width 241 height 16
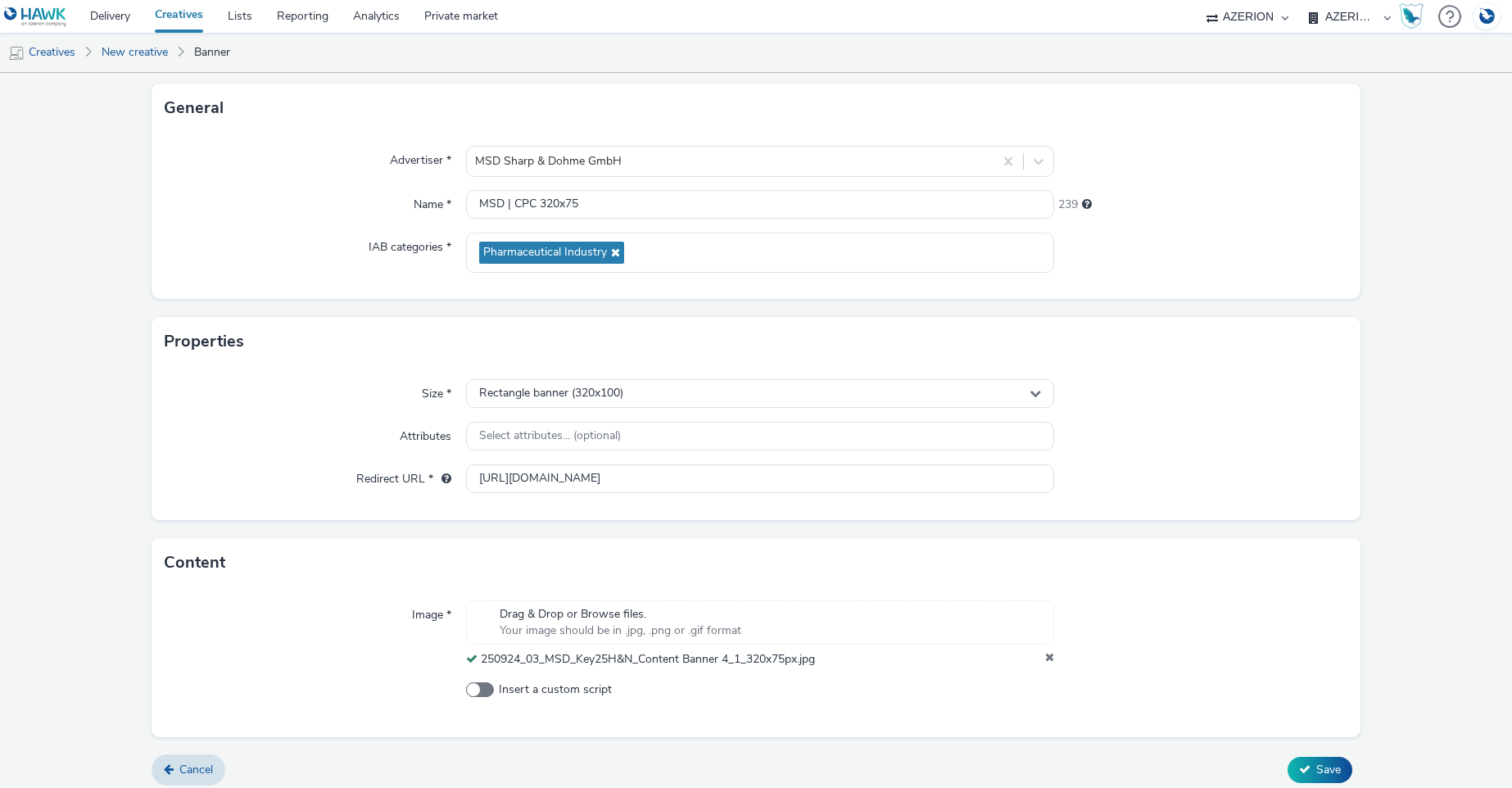
scroll to position [99, 0]
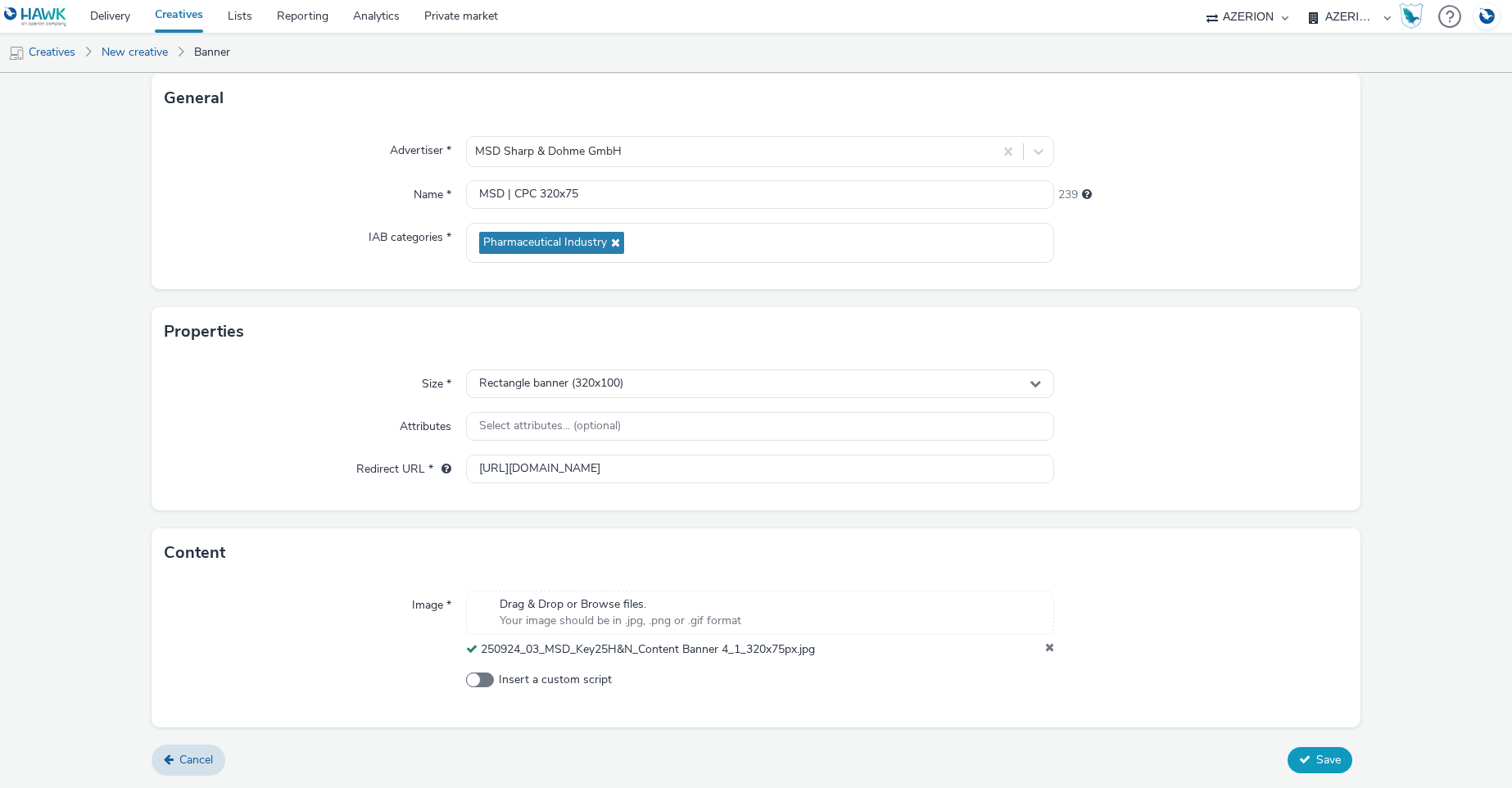
click at [1329, 760] on button "Save" at bounding box center [1319, 760] width 65 height 26
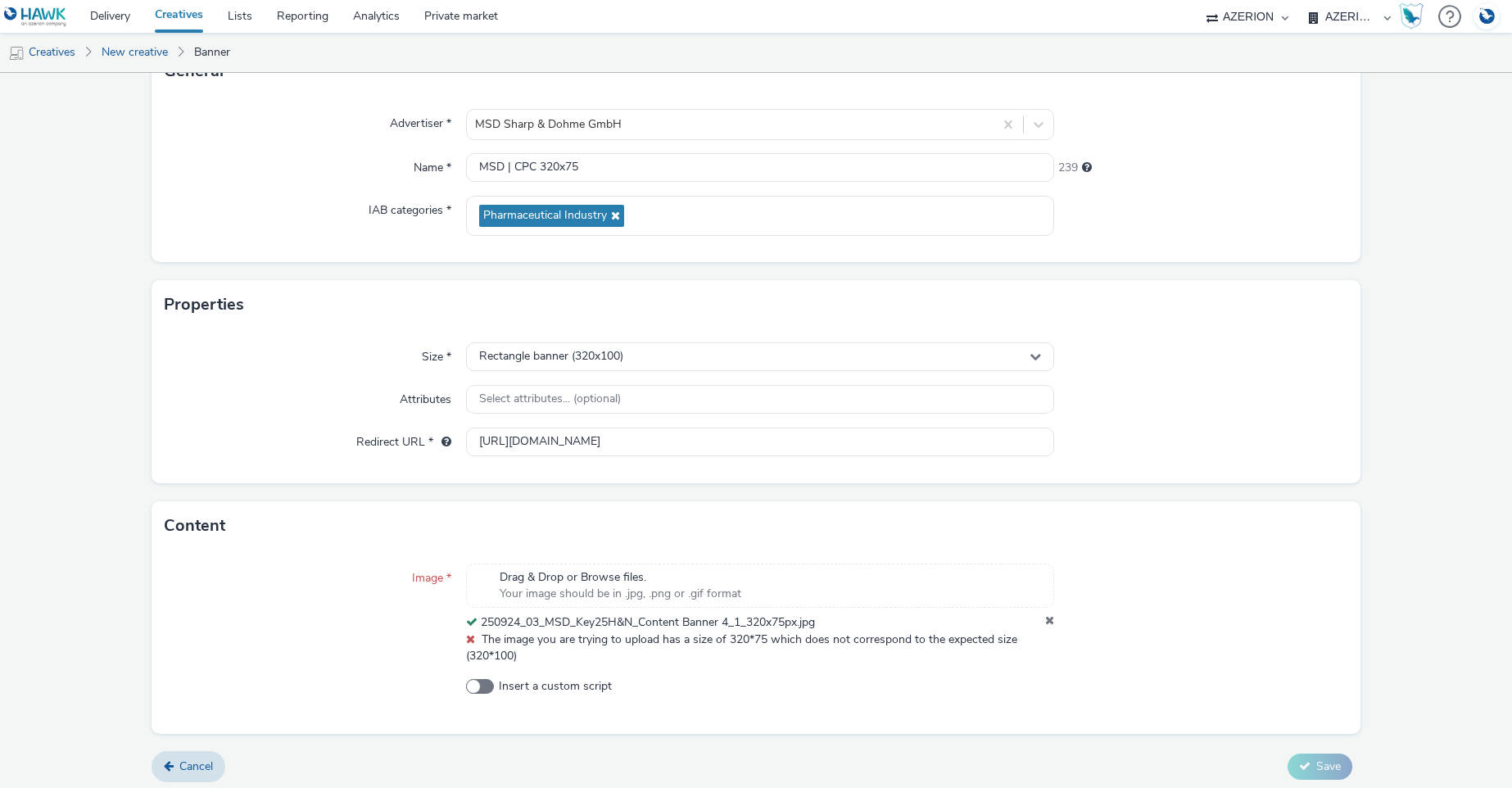
scroll to position [132, 0]
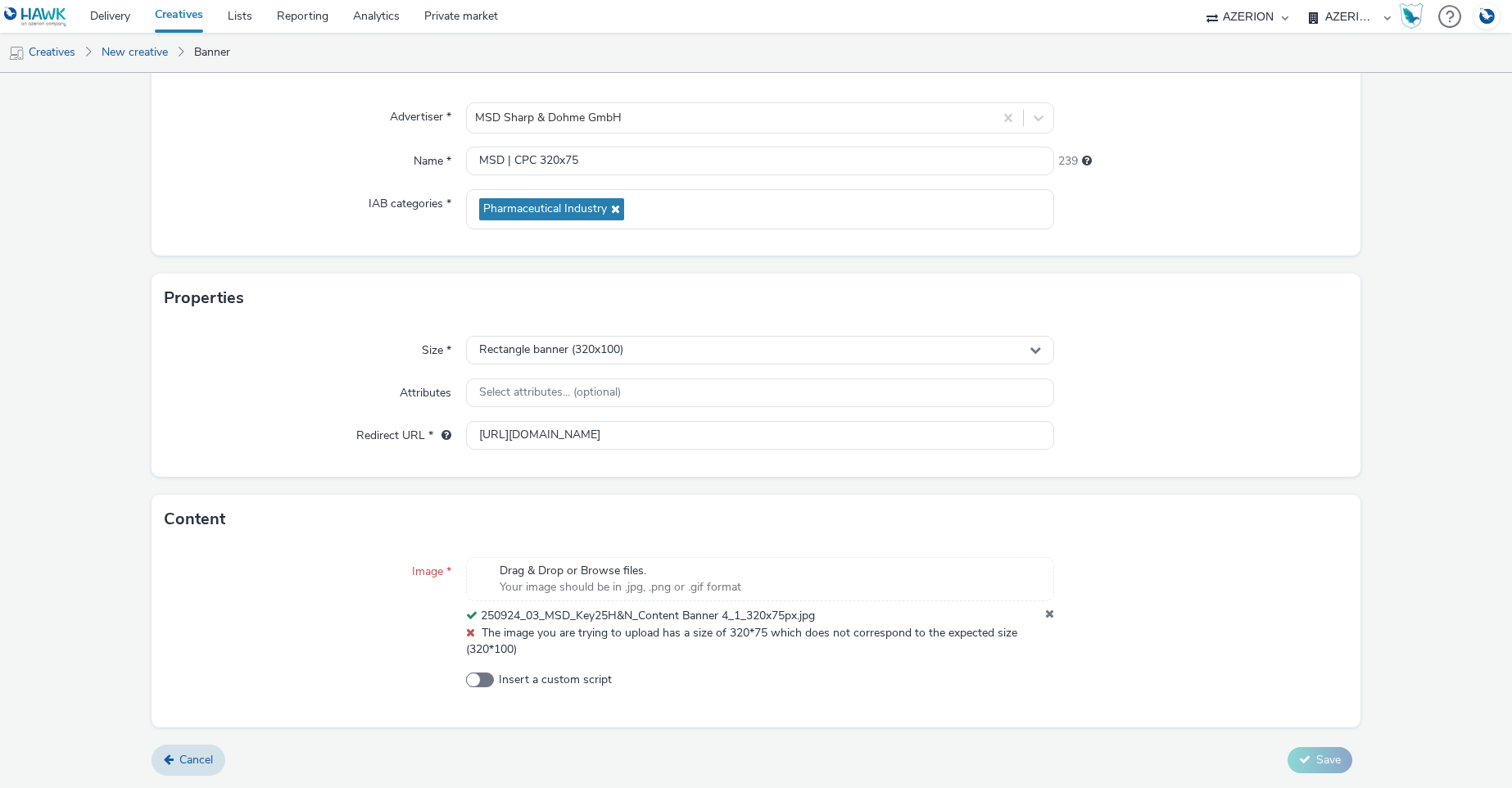
click at [1237, 609] on div at bounding box center [1201, 607] width 294 height 100
click at [181, 15] on link "Creatives" at bounding box center [179, 16] width 73 height 33
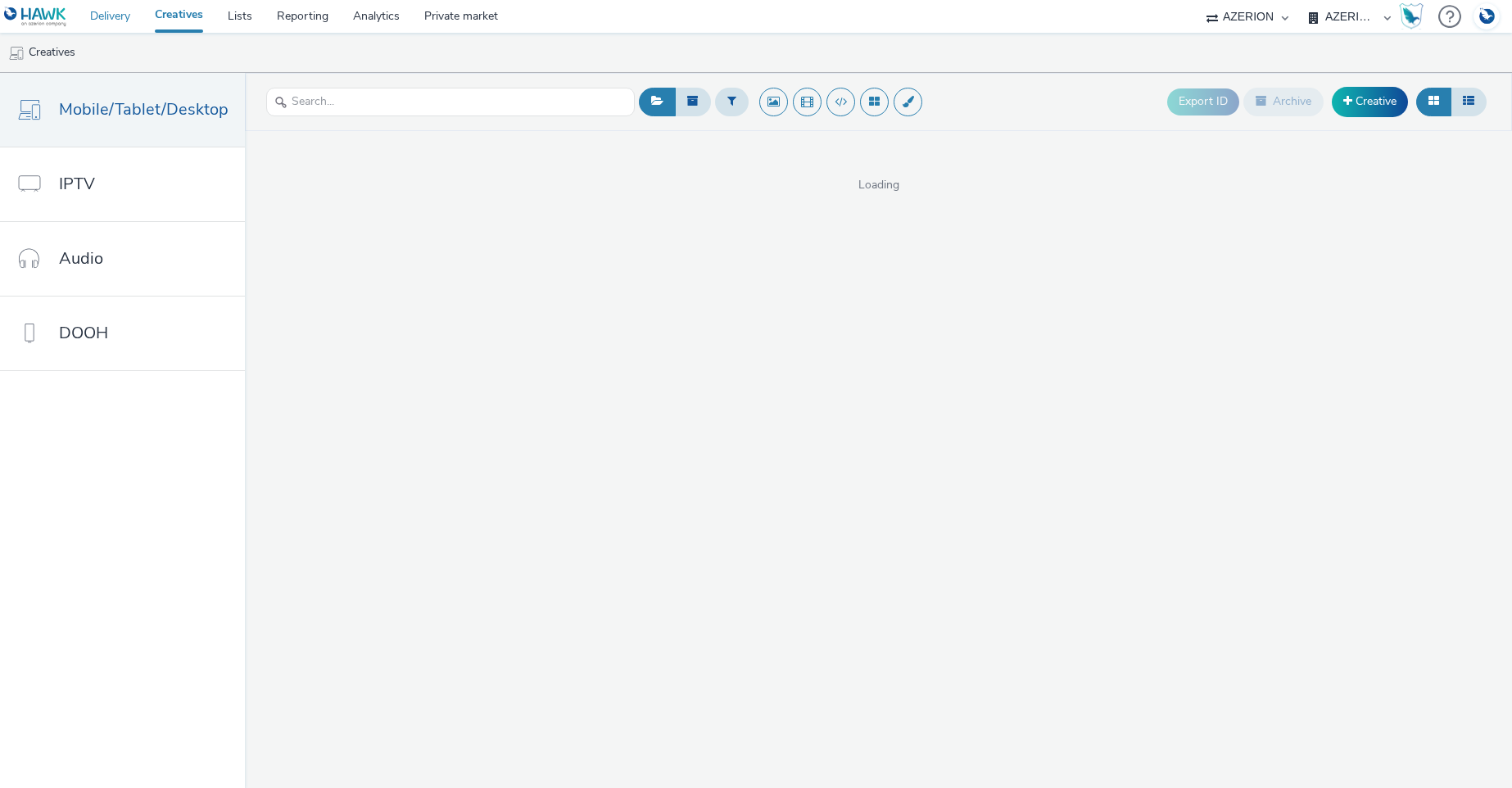
click at [110, 15] on link "Delivery" at bounding box center [110, 16] width 65 height 33
